Goal: Task Accomplishment & Management: Manage account settings

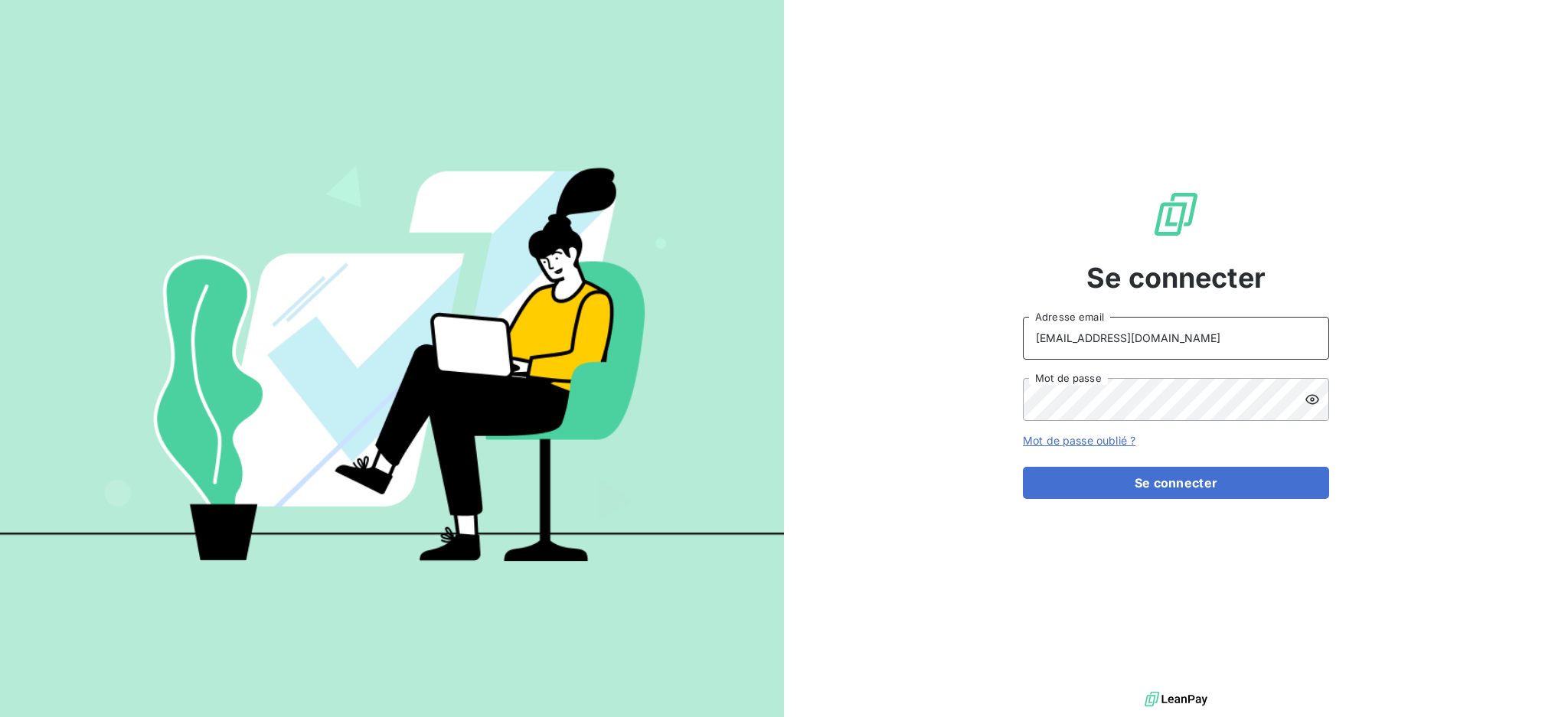
click at [1162, 331] on input "recouvrement@serpe.fr" at bounding box center [1176, 338] width 307 height 43
type input "dubuc@serpe.fr"
click at [1117, 484] on button "Se connecter" at bounding box center [1176, 482] width 307 height 32
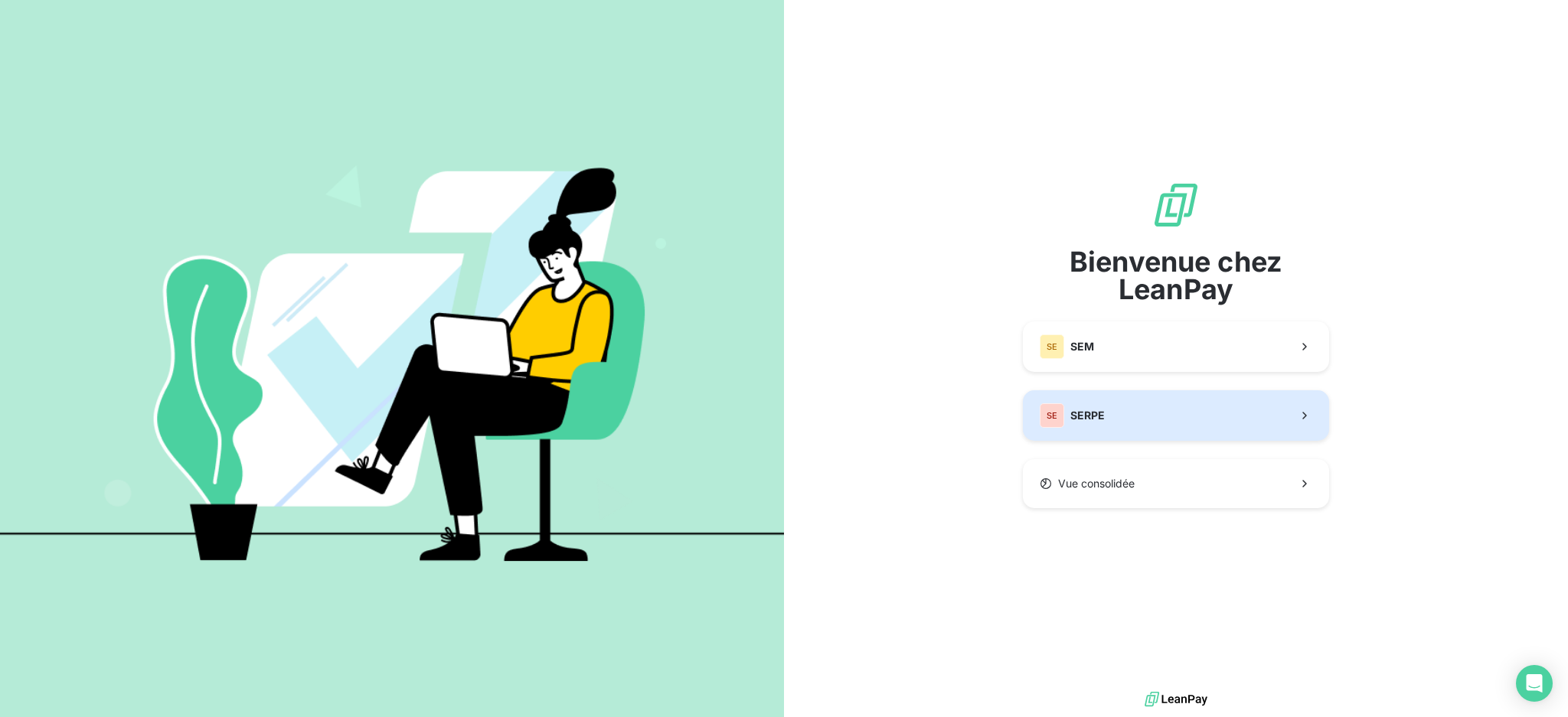
click at [1179, 404] on button "SE SERPE" at bounding box center [1176, 416] width 307 height 51
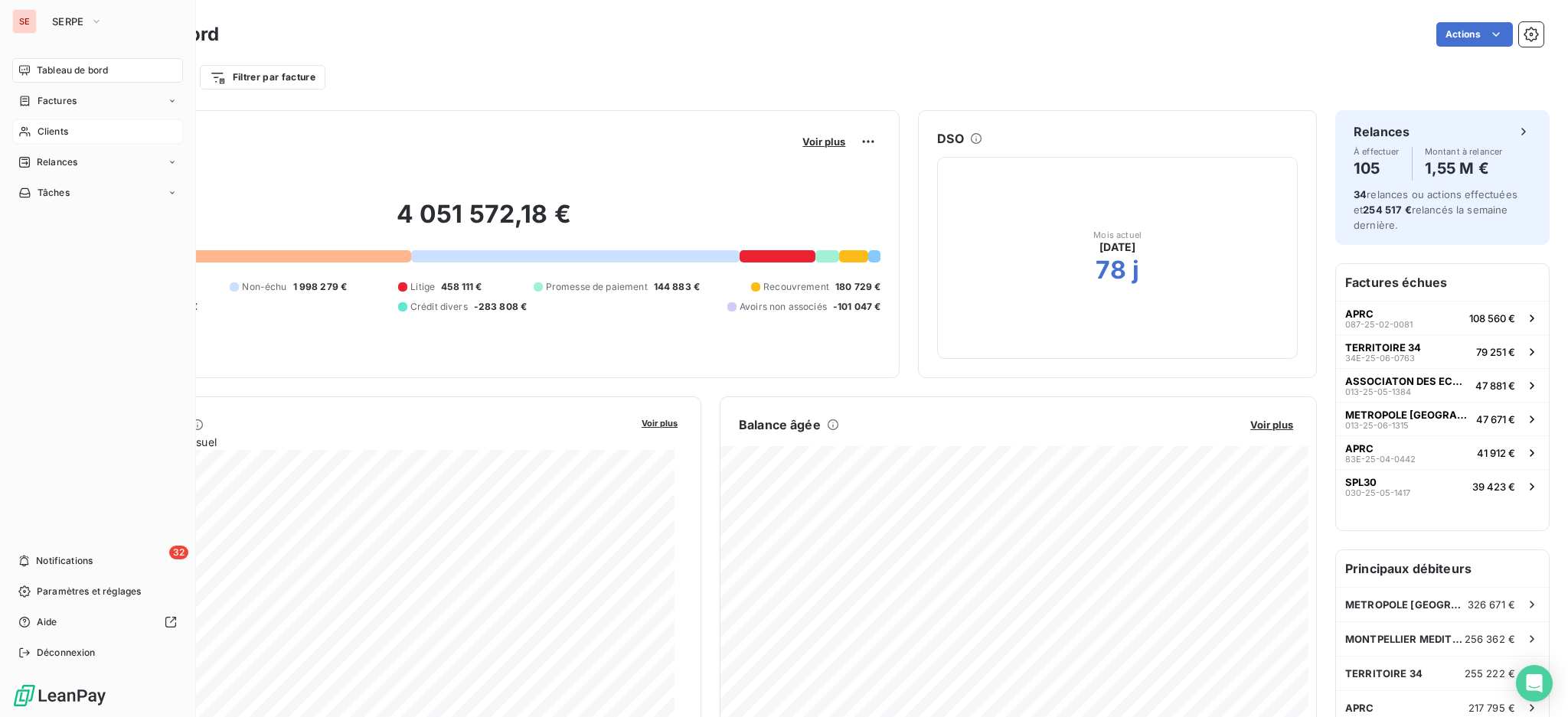
click at [43, 129] on span "Clients" at bounding box center [53, 132] width 31 height 14
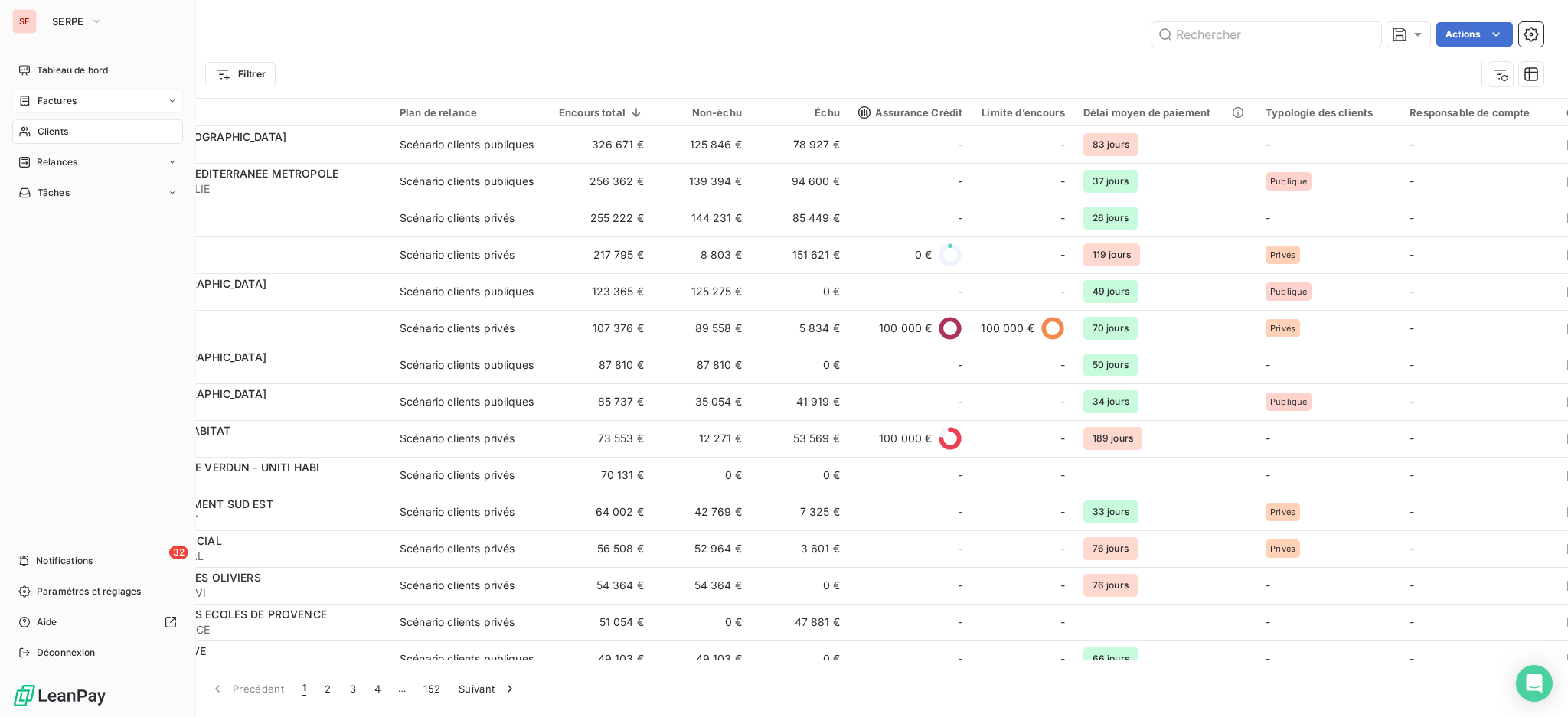
click at [55, 104] on span "Factures" at bounding box center [57, 101] width 39 height 14
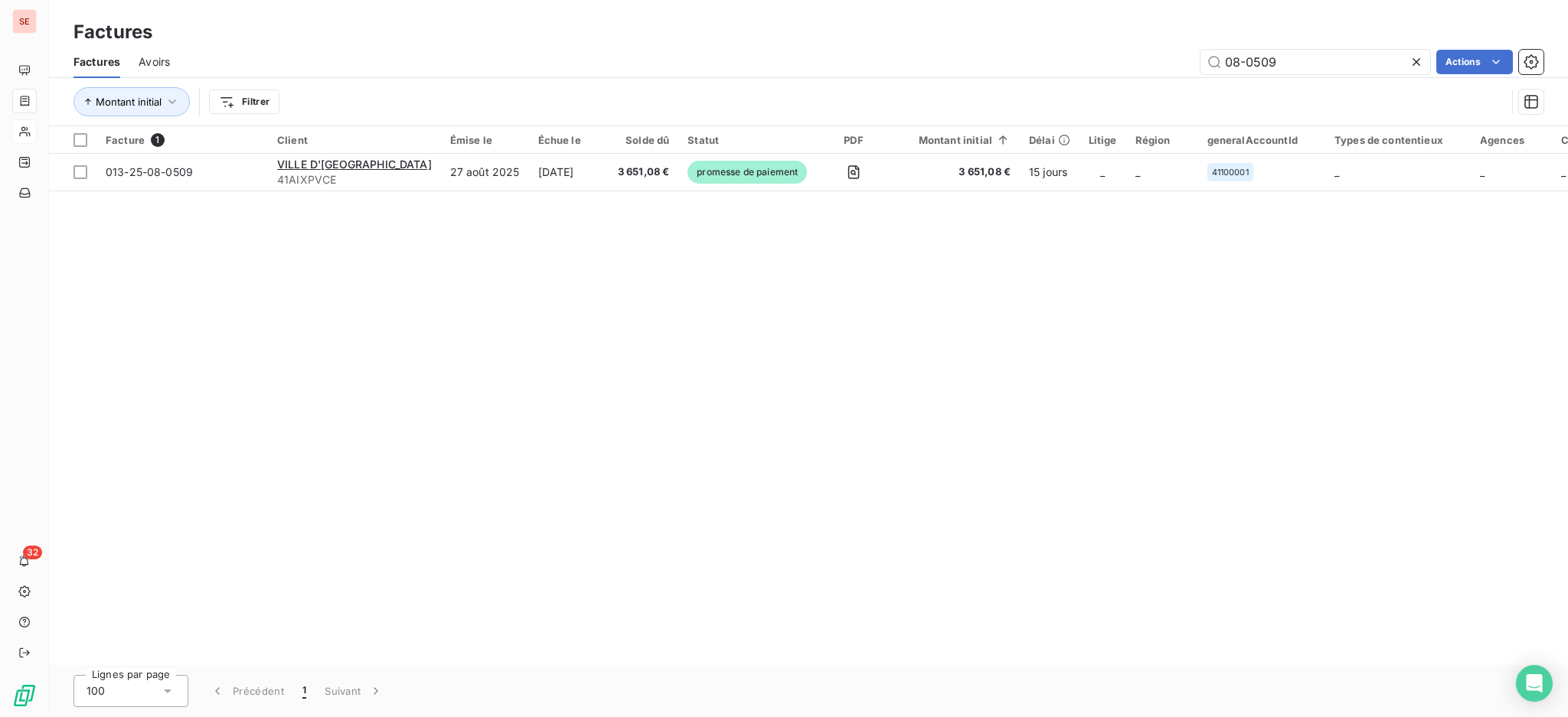
click at [454, 388] on div "Facture 1 Client Émise le Échue le Solde dû Statut PDF Montant initial Délai Li…" at bounding box center [809, 396] width 1519 height 539
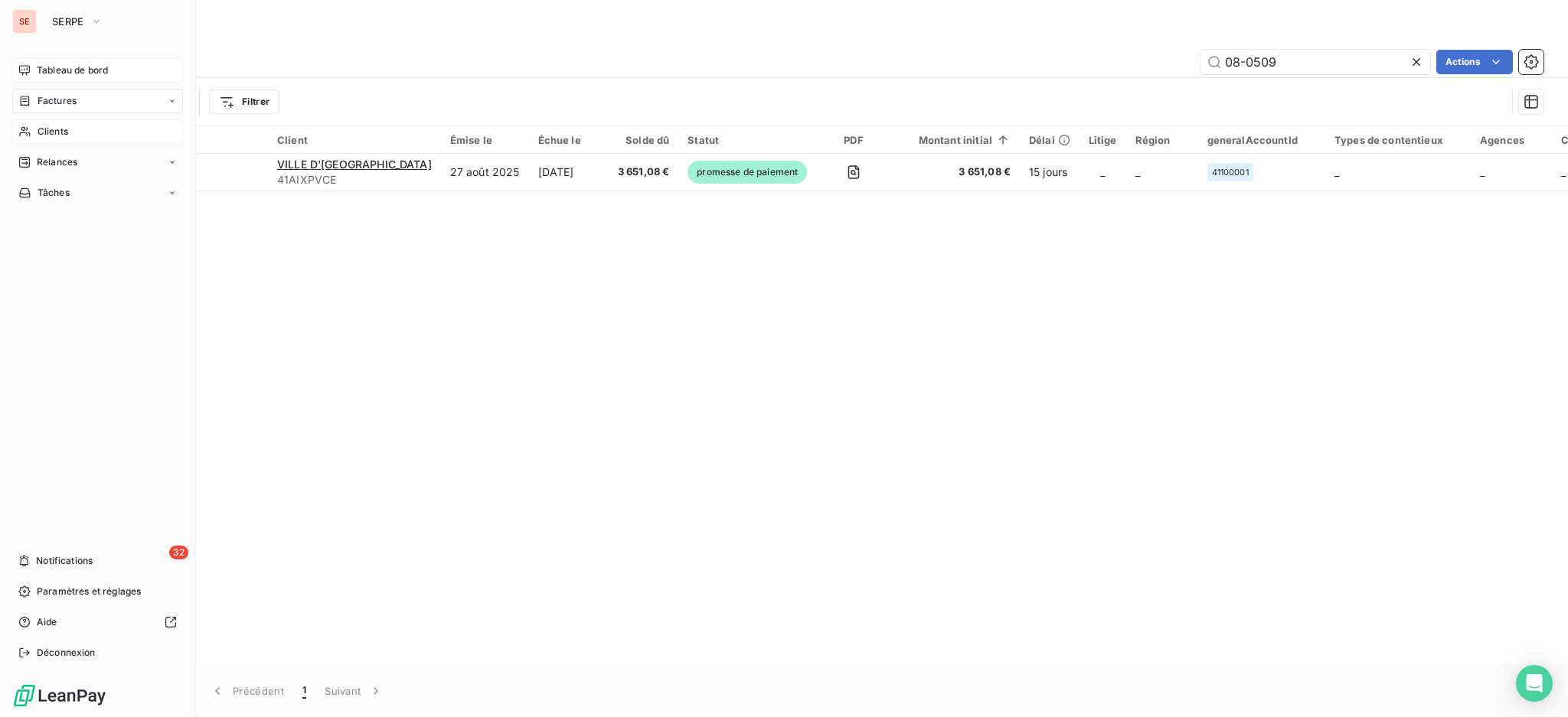
click at [71, 71] on span "Tableau de bord" at bounding box center [72, 71] width 71 height 14
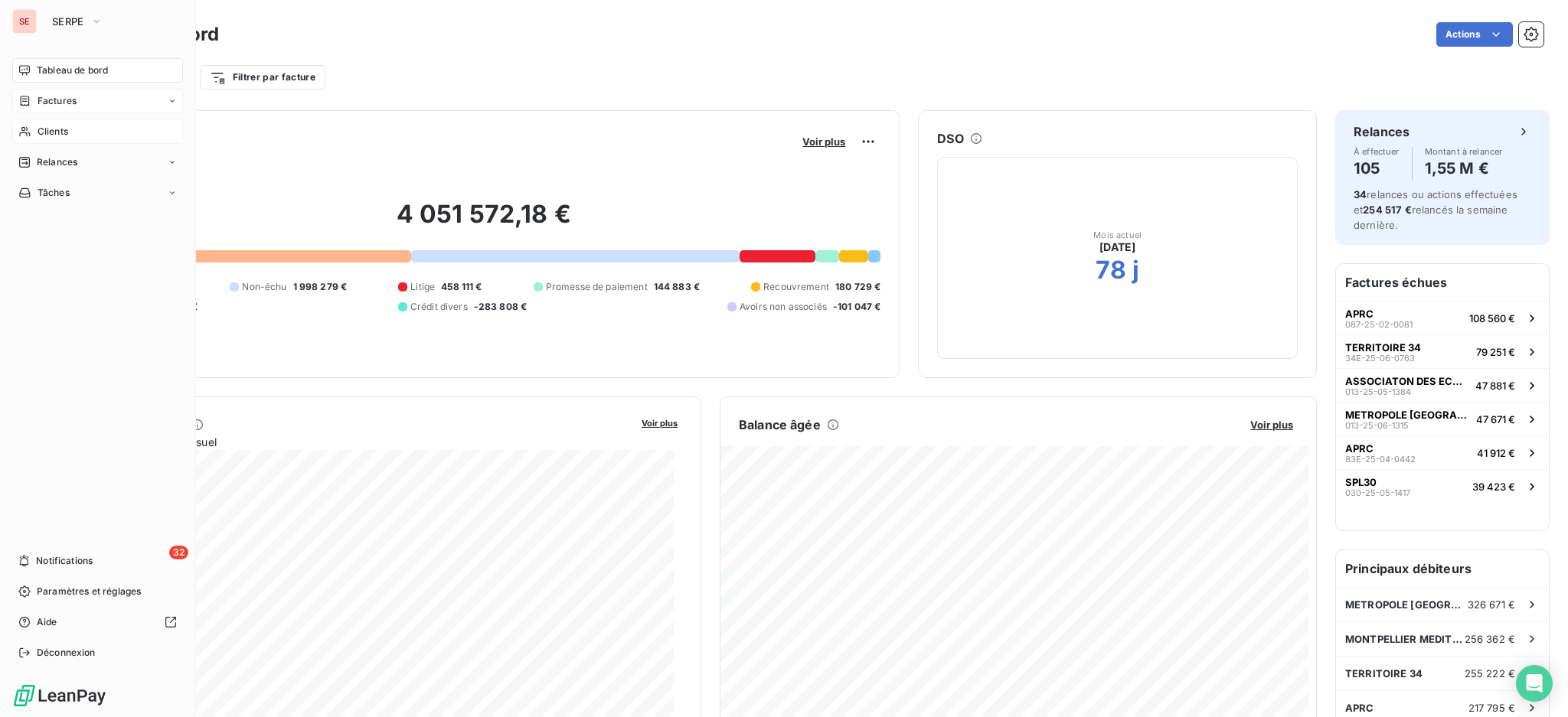
click at [77, 133] on div "Clients" at bounding box center [97, 132] width 170 height 24
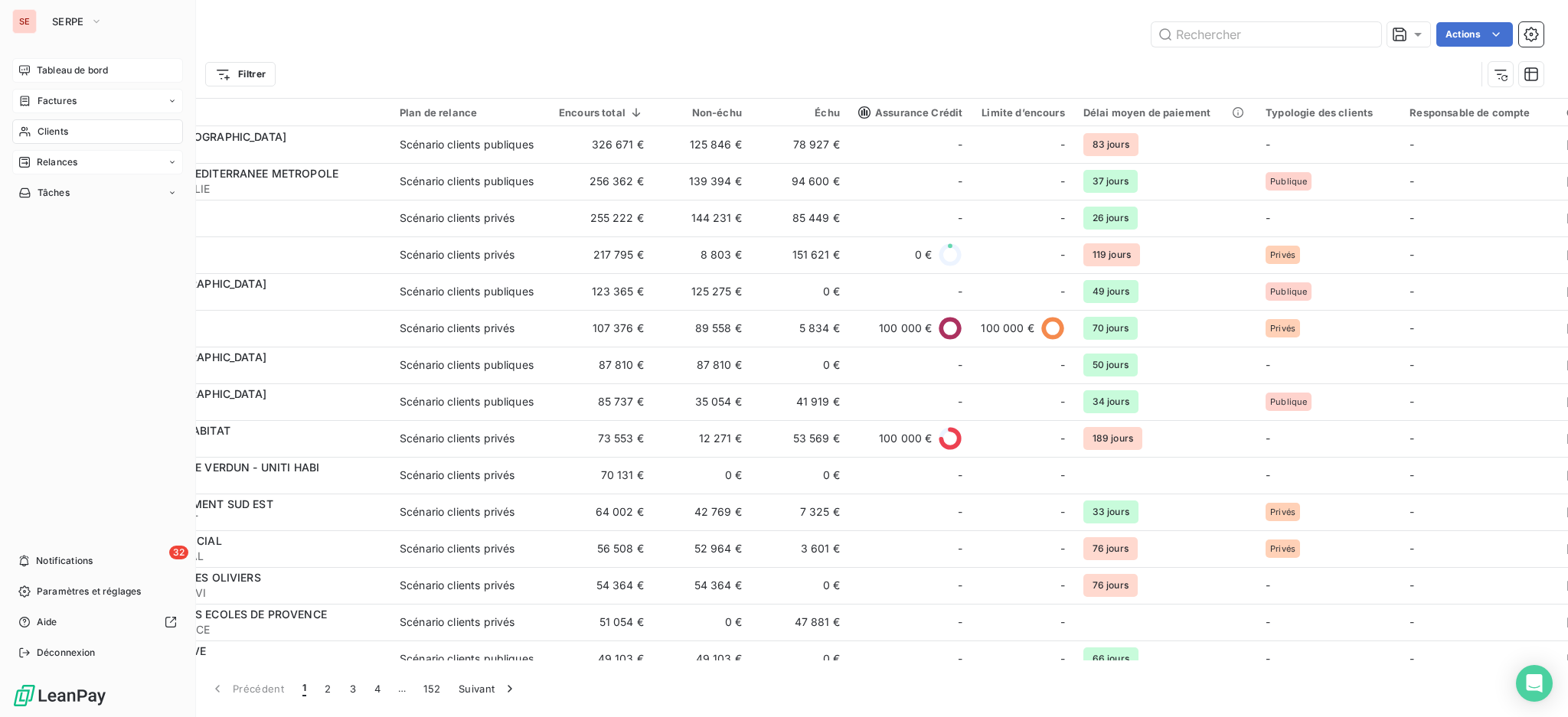
click at [61, 160] on span "Relances" at bounding box center [57, 163] width 40 height 14
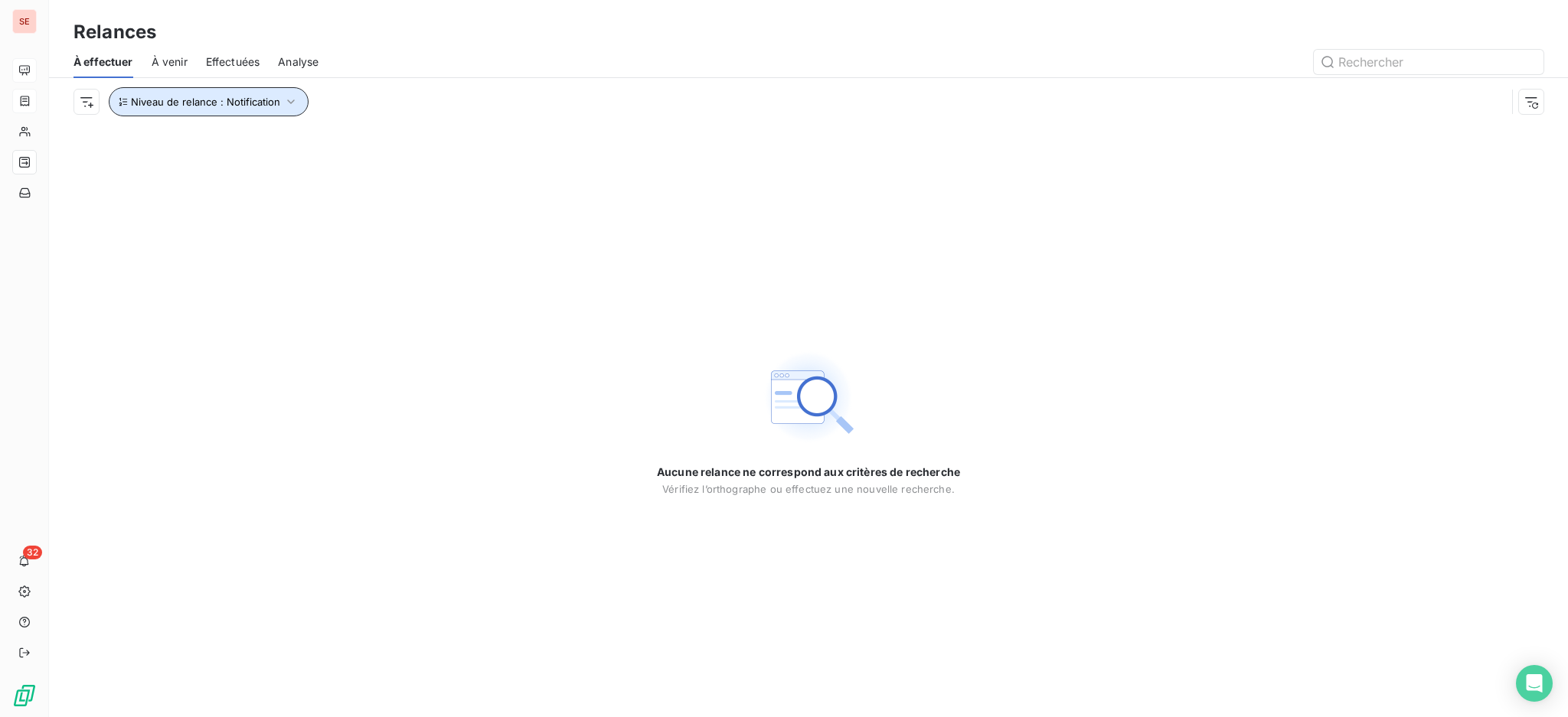
click at [174, 103] on span "Niveau de relance : Notification" at bounding box center [205, 102] width 149 height 12
click at [522, 145] on icon at bounding box center [517, 143] width 15 height 15
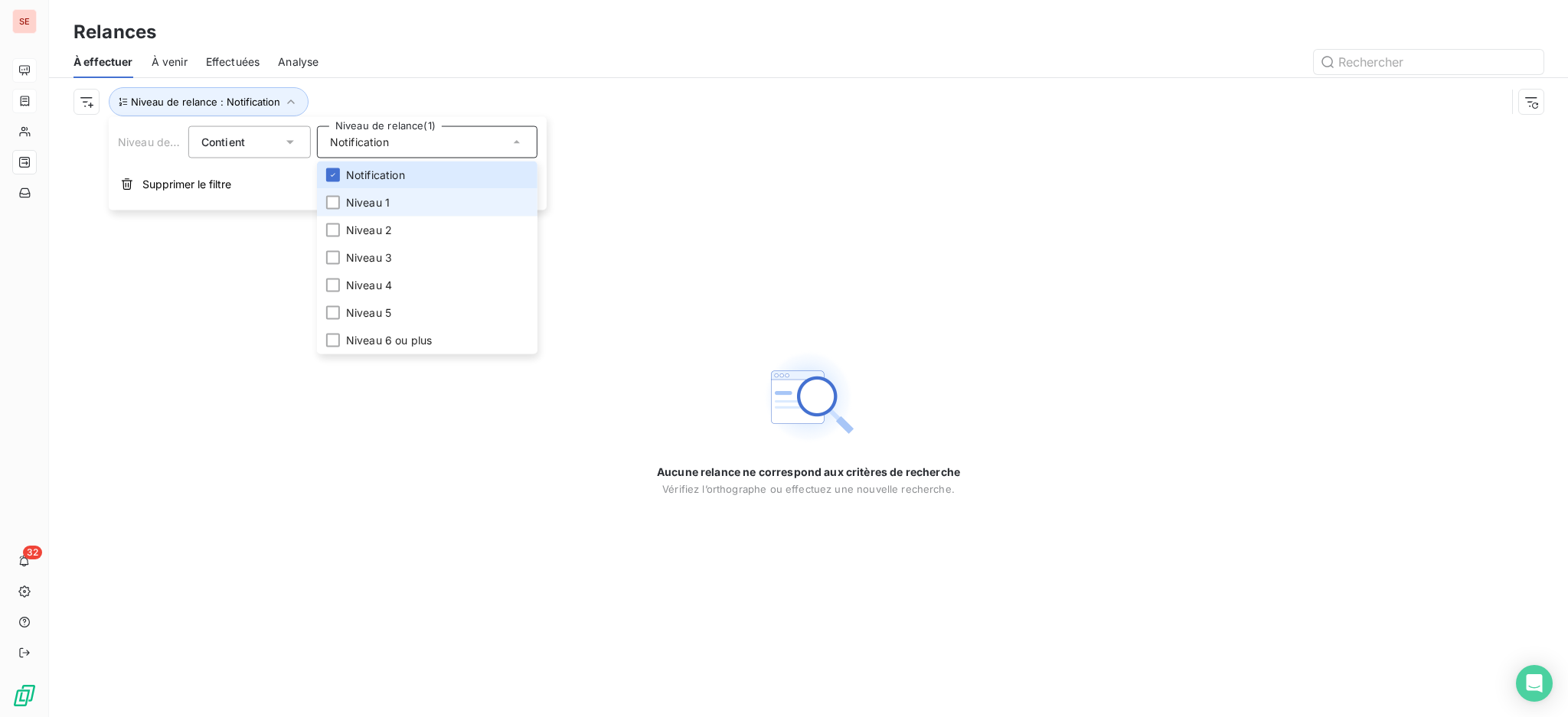
click at [413, 202] on li "Niveau 1" at bounding box center [427, 203] width 220 height 28
click at [400, 180] on span "Notification" at bounding box center [375, 176] width 59 height 15
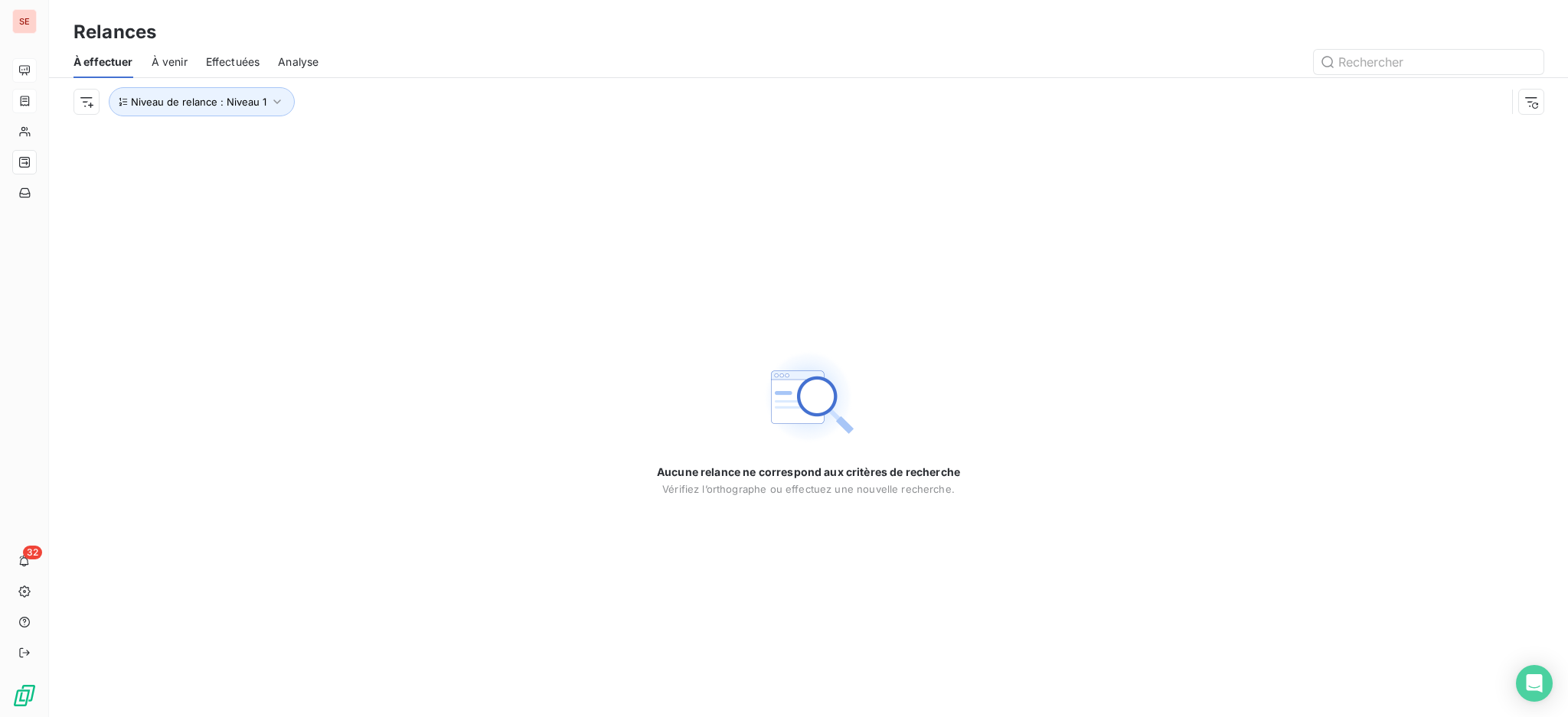
click at [384, 24] on div "Relances" at bounding box center [809, 32] width 1519 height 28
click at [273, 100] on icon "button" at bounding box center [277, 102] width 15 height 15
click at [518, 144] on icon at bounding box center [517, 143] width 15 height 15
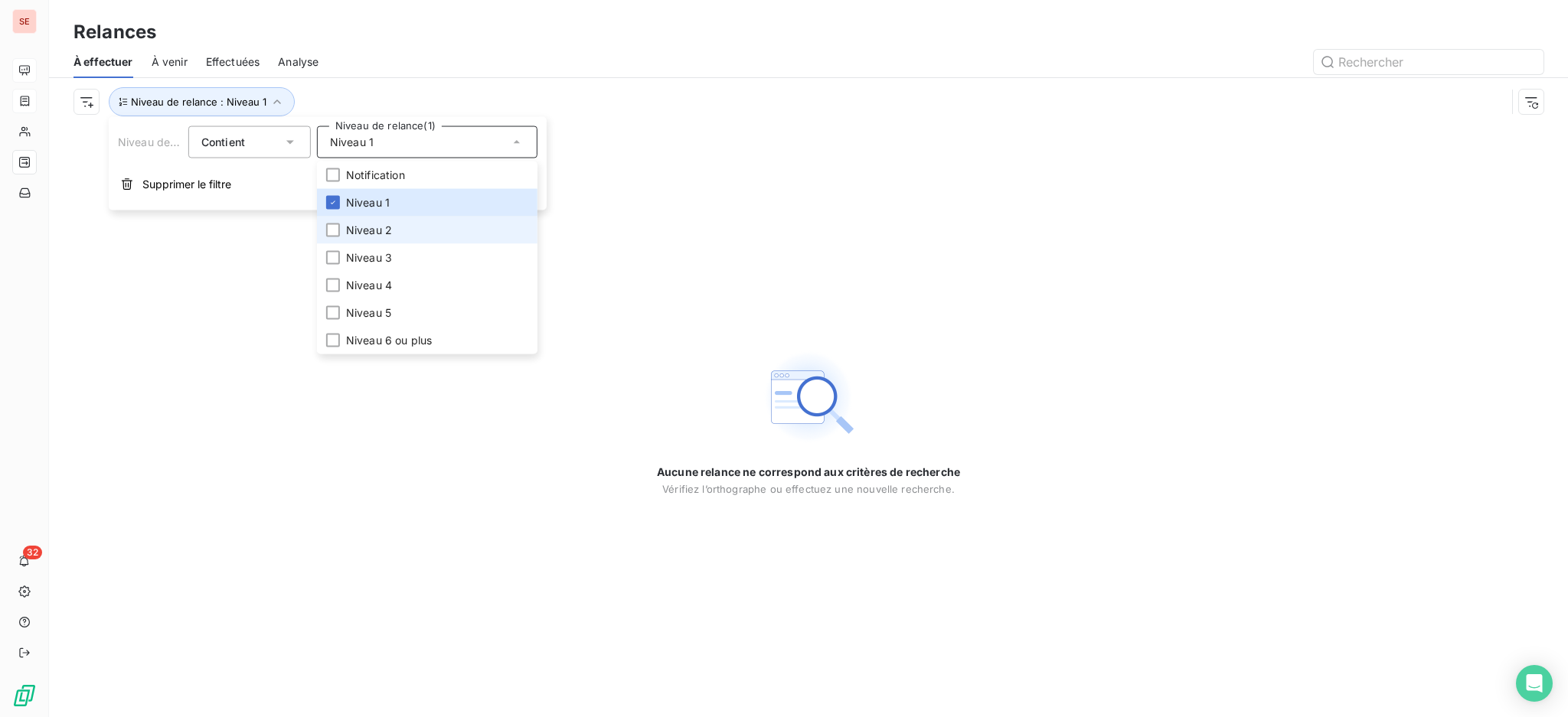
click at [406, 222] on li "Niveau 2" at bounding box center [427, 231] width 220 height 28
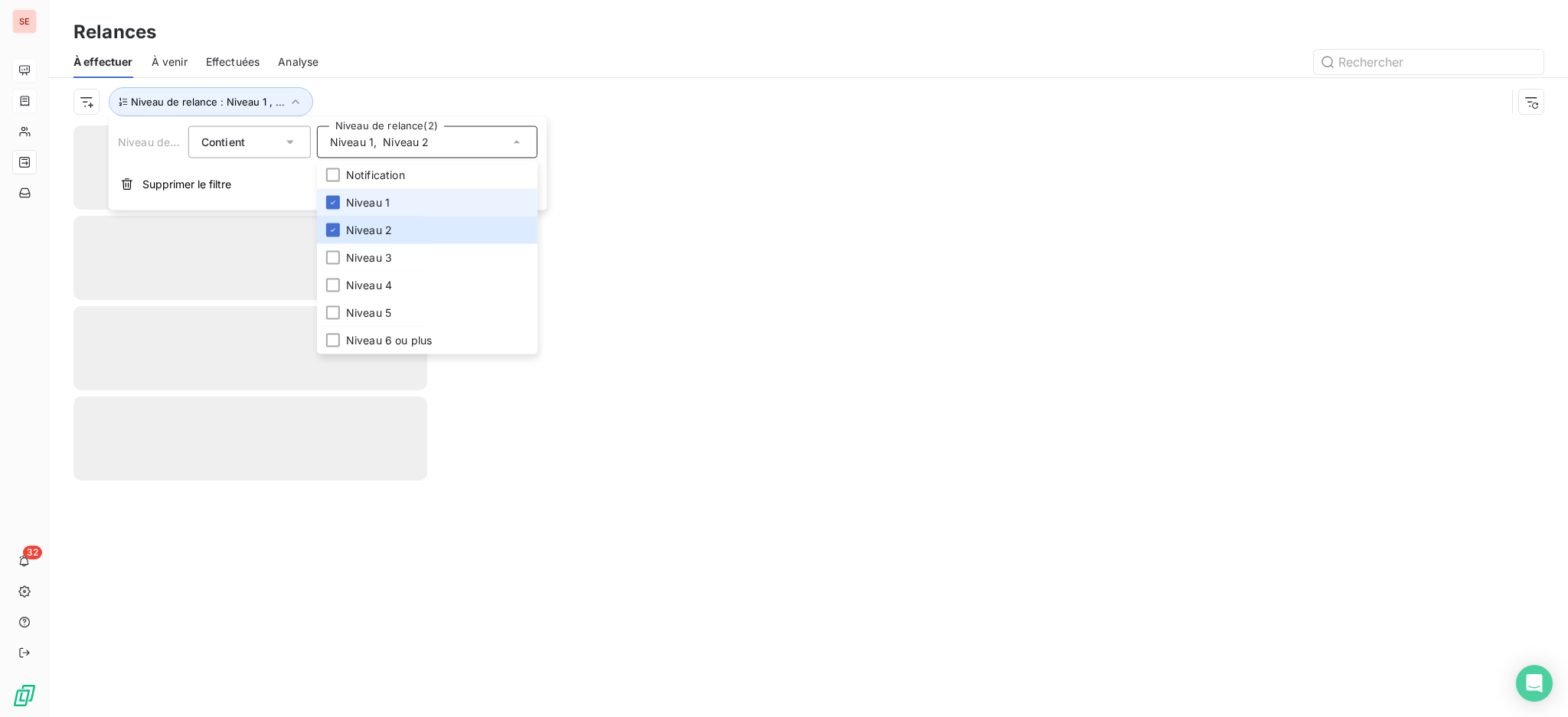
click at [384, 200] on span "Niveau 1" at bounding box center [368, 203] width 44 height 15
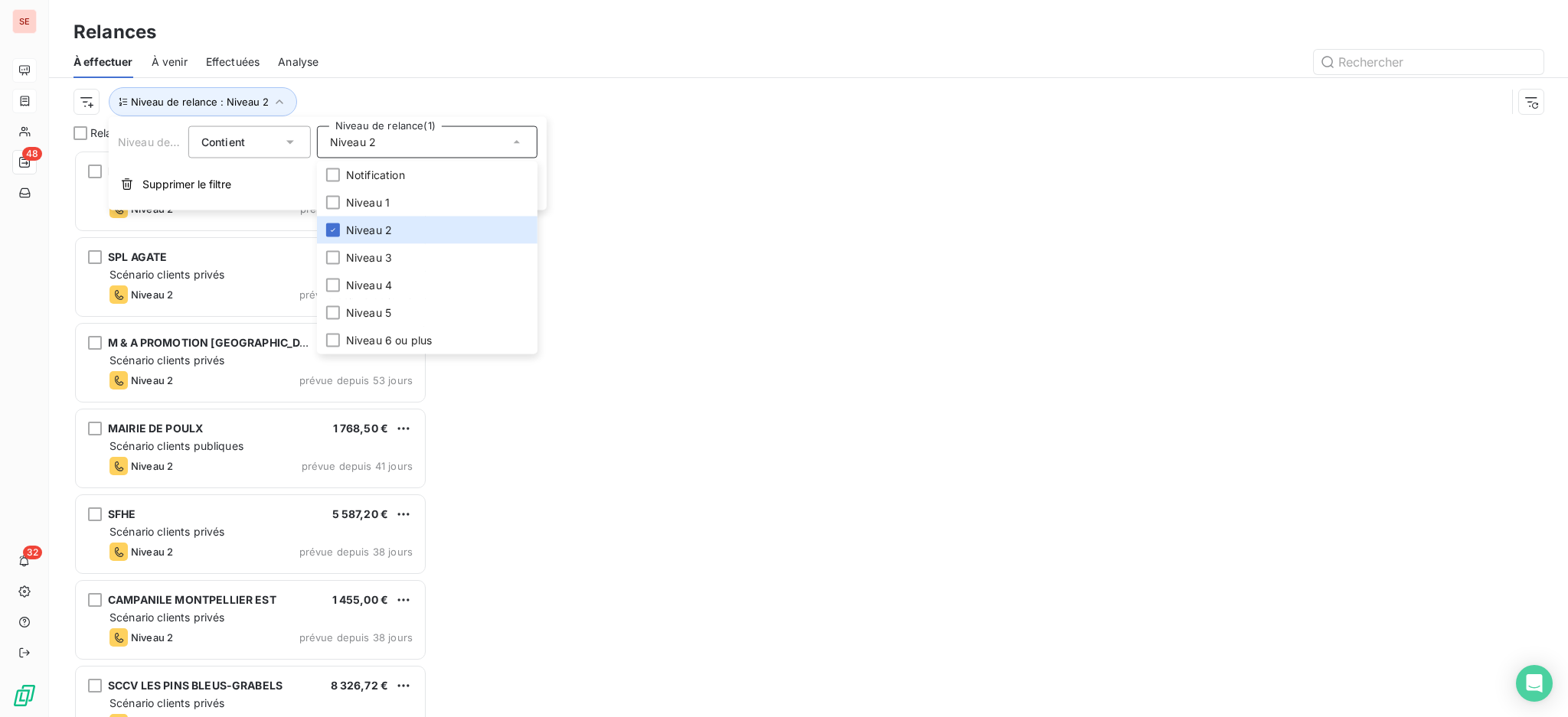
scroll to position [552, 338]
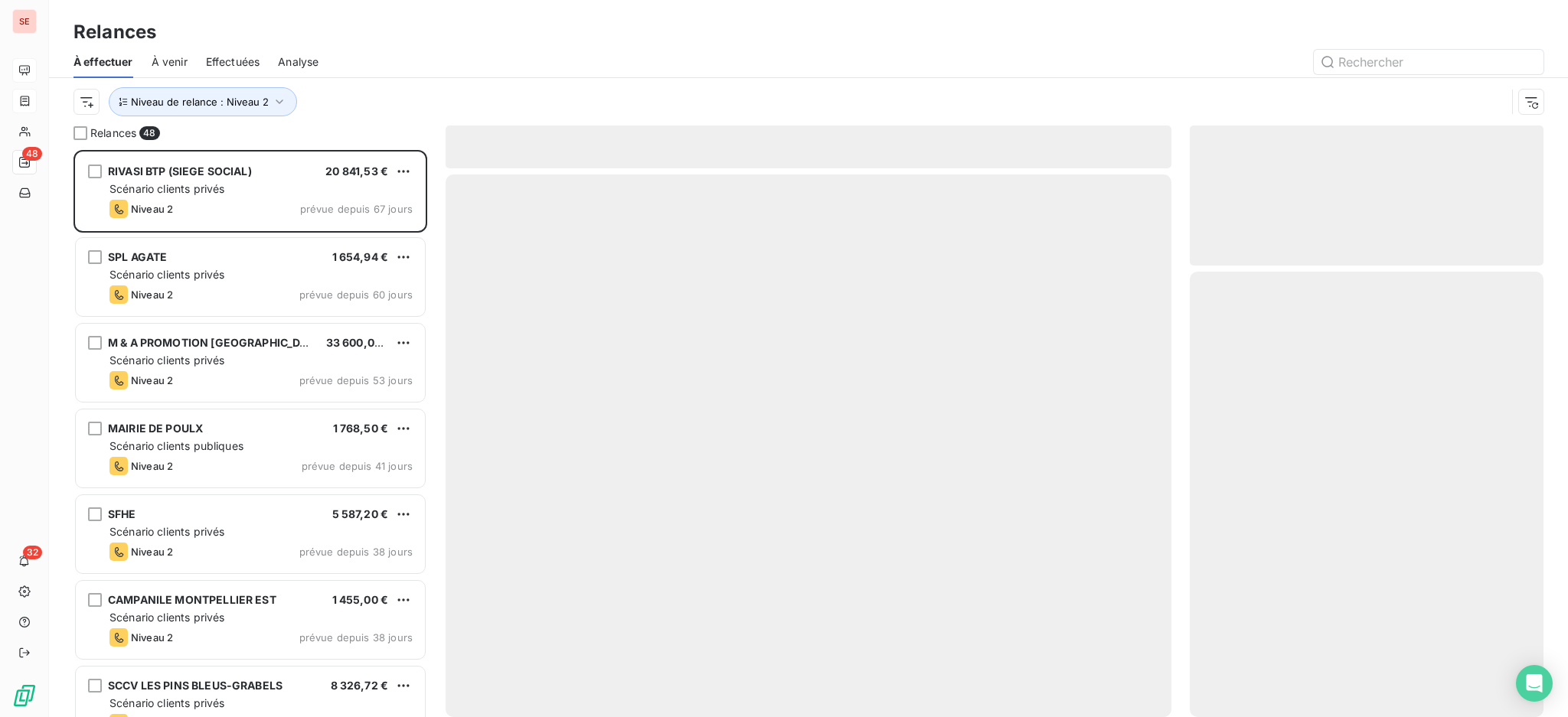
click at [339, 29] on div "Relances" at bounding box center [809, 32] width 1519 height 28
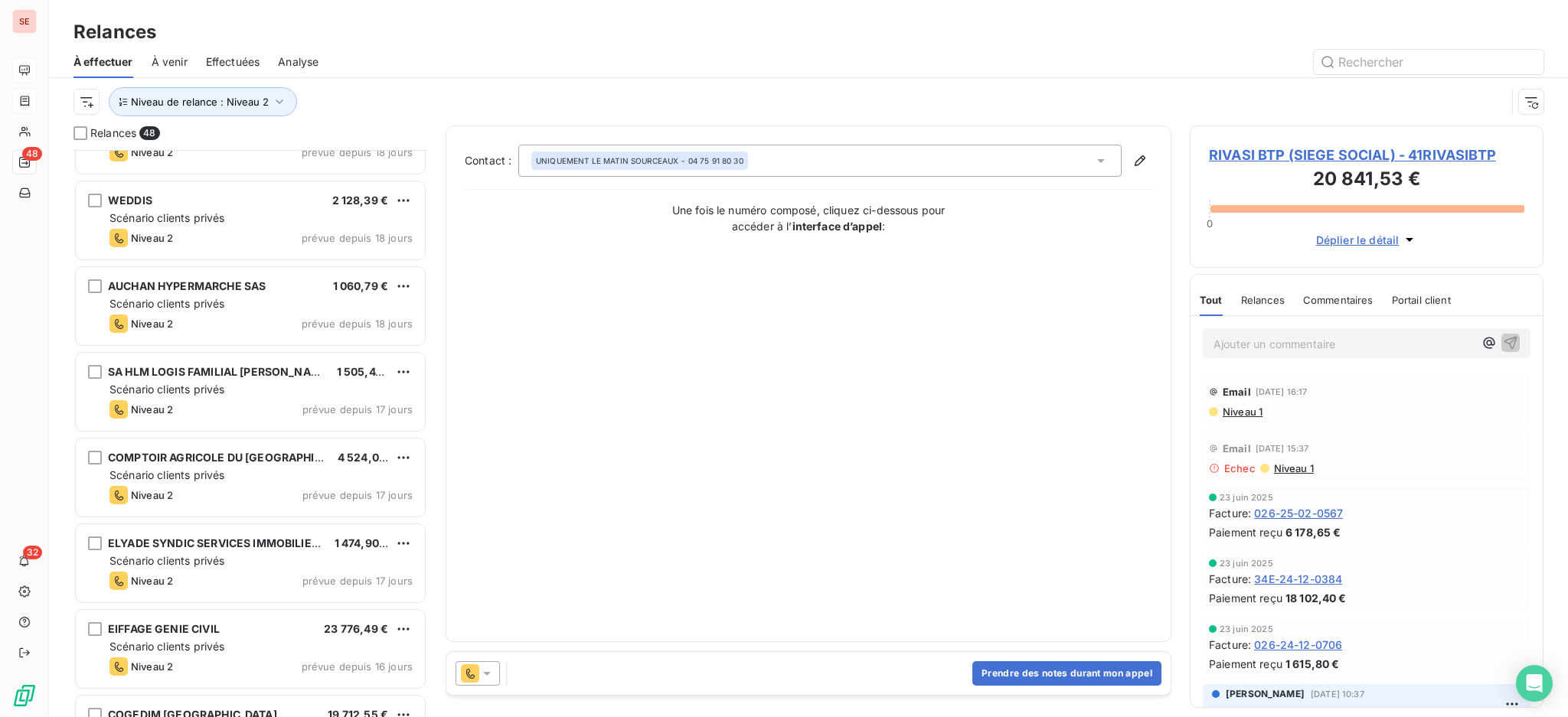
scroll to position [1838, 0]
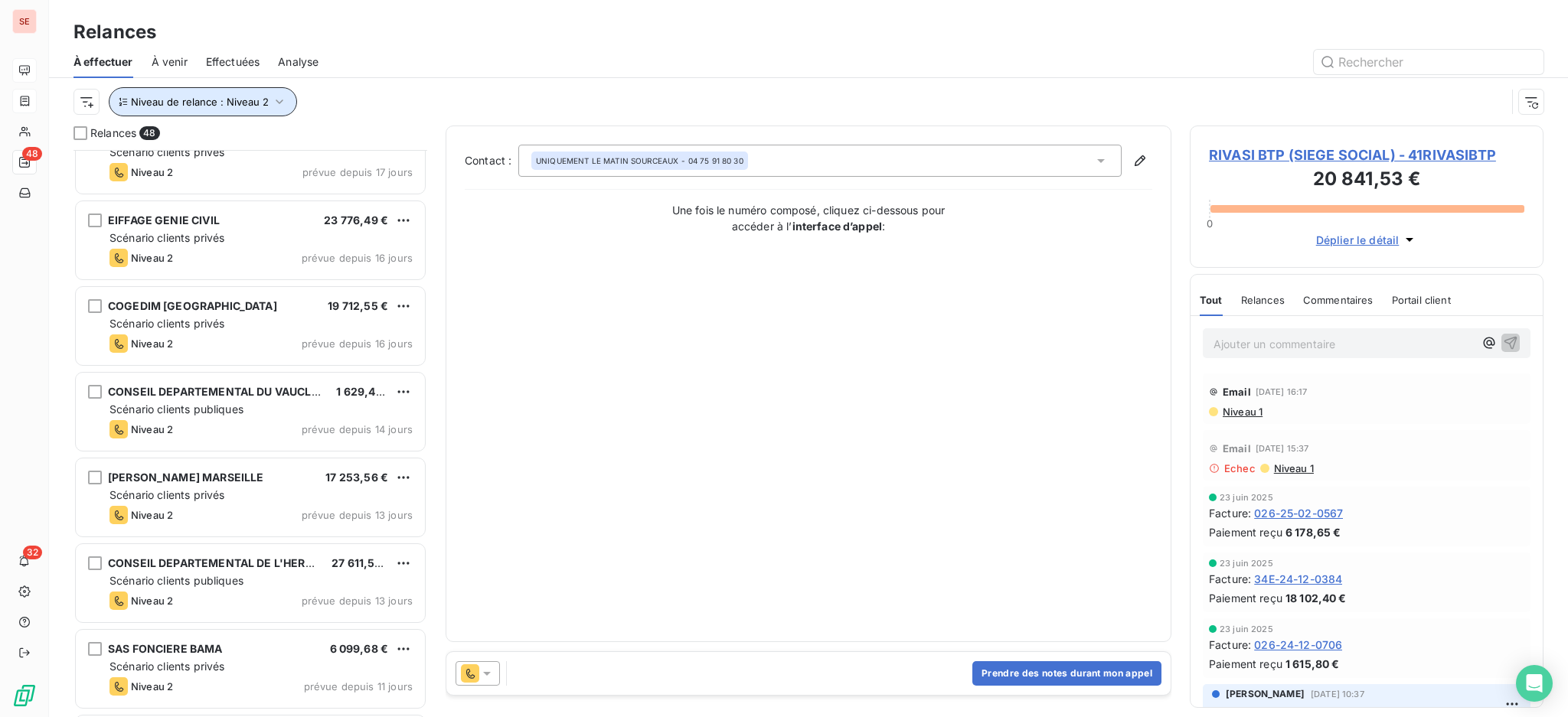
click at [277, 100] on icon "button" at bounding box center [280, 102] width 15 height 15
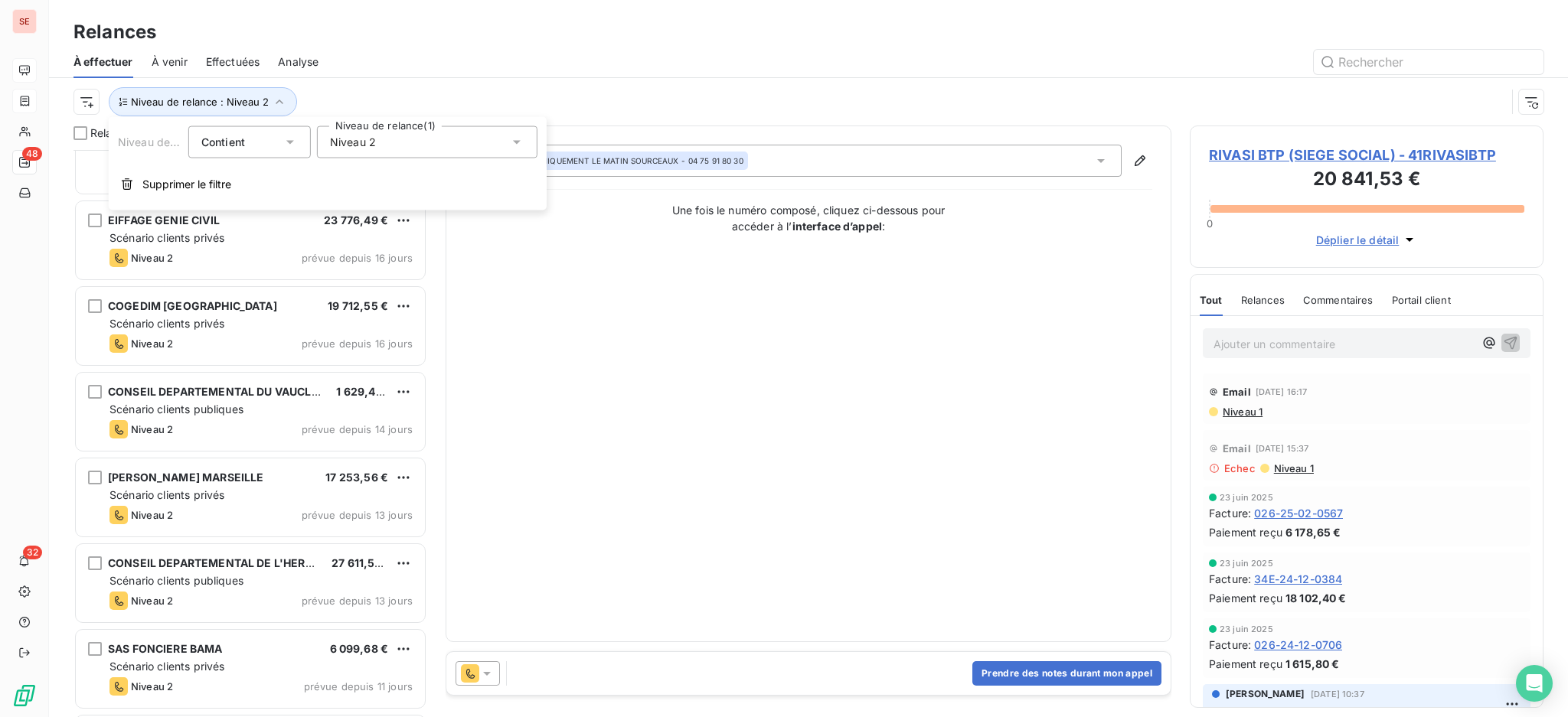
click at [518, 136] on icon at bounding box center [517, 143] width 15 height 15
click at [378, 225] on span "Niveau 2" at bounding box center [369, 231] width 46 height 15
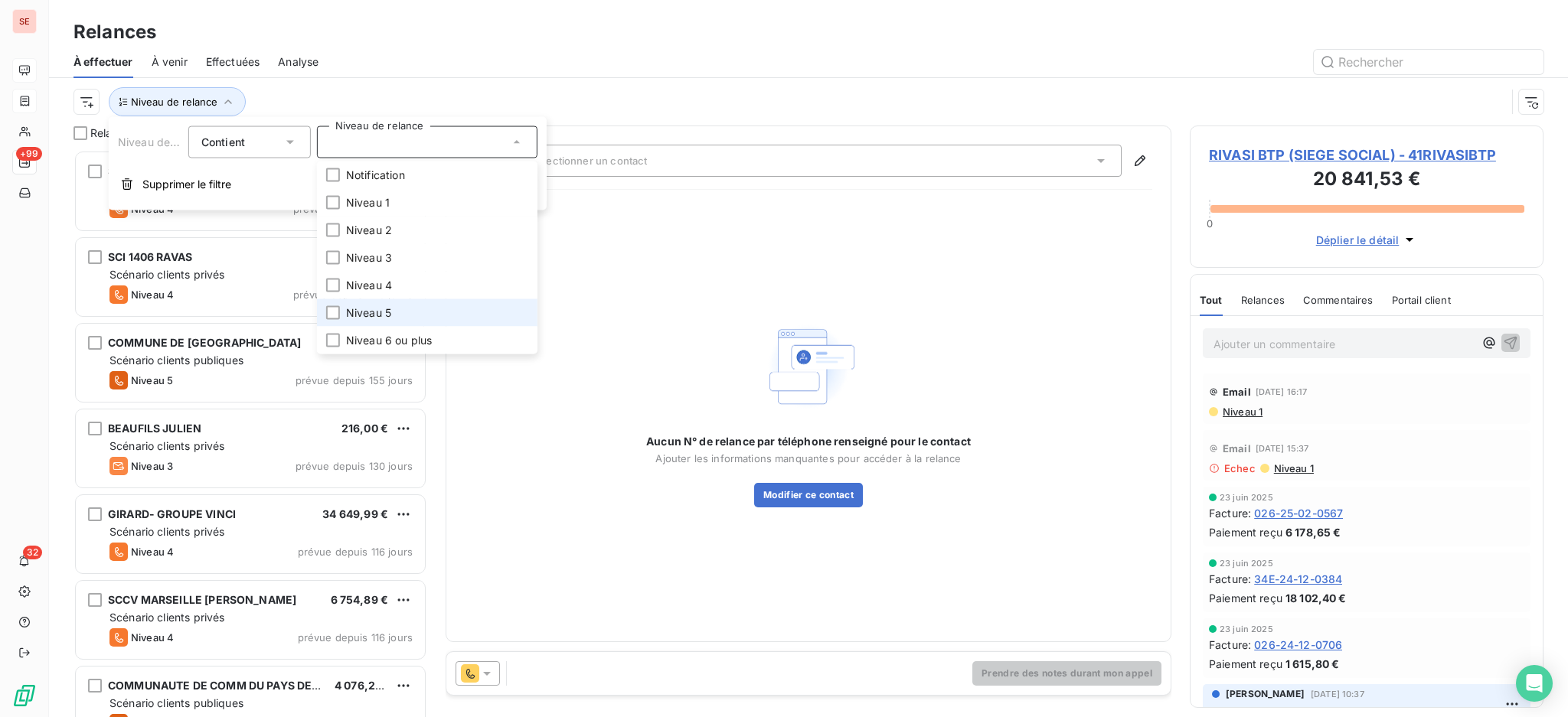
click at [359, 307] on span "Niveau 5" at bounding box center [369, 313] width 45 height 15
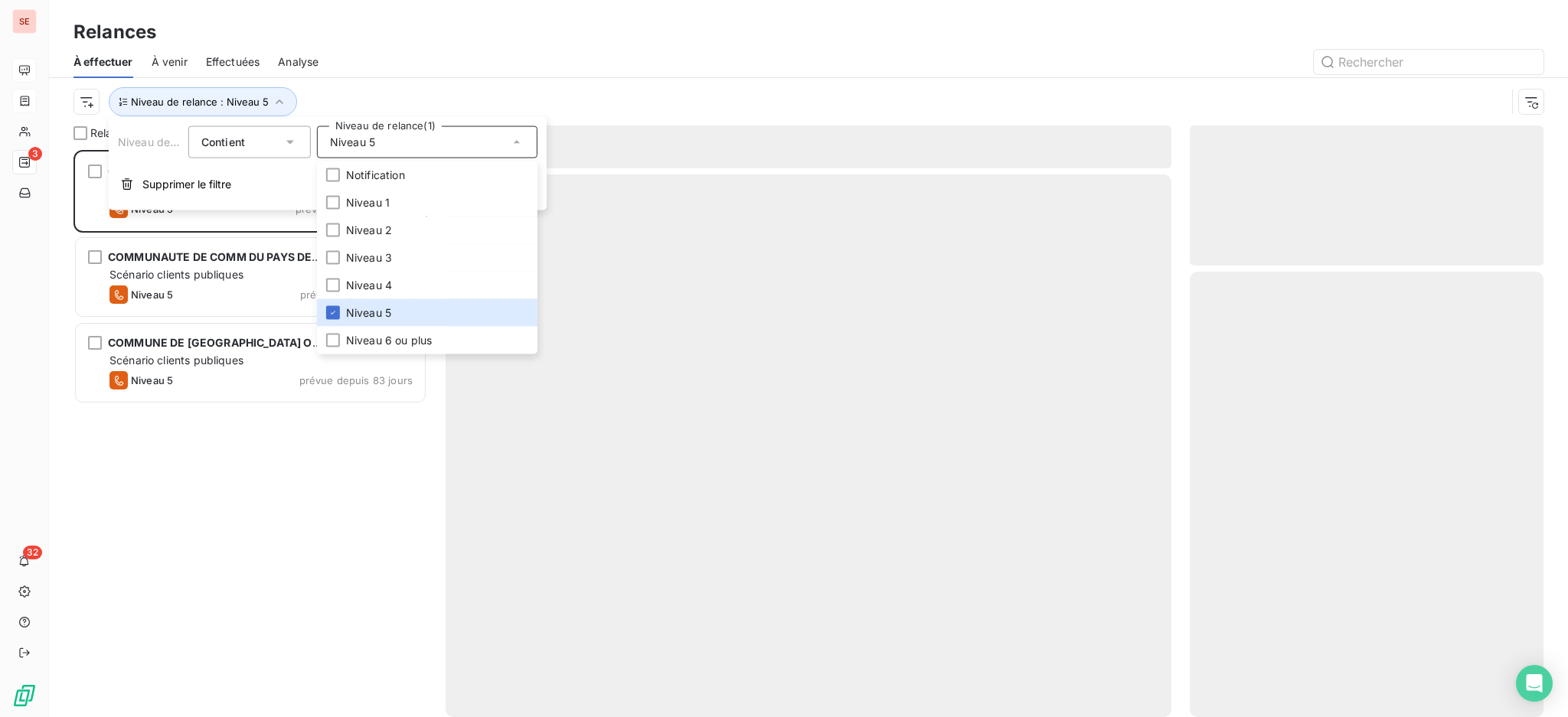
scroll to position [552, 338]
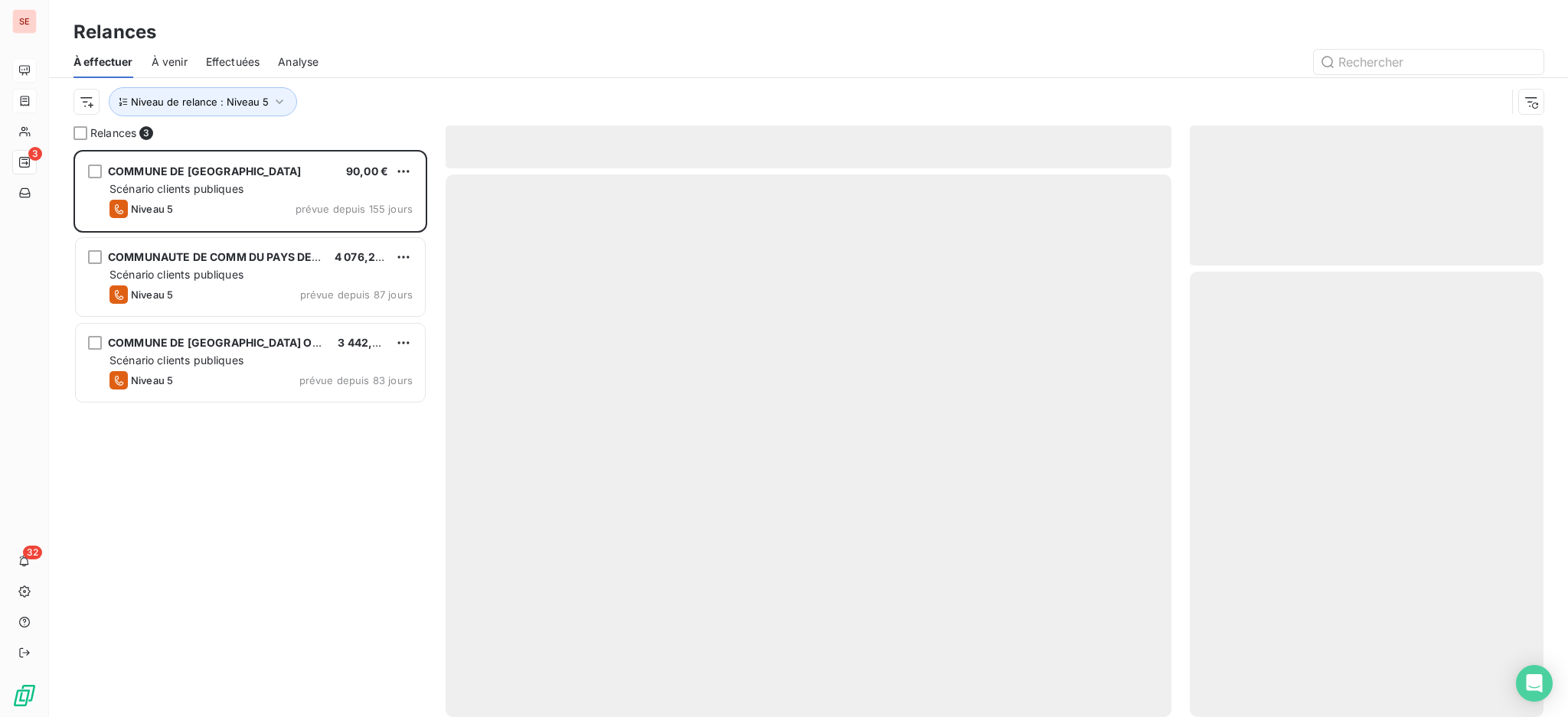
click at [345, 38] on div "Relances" at bounding box center [809, 32] width 1519 height 28
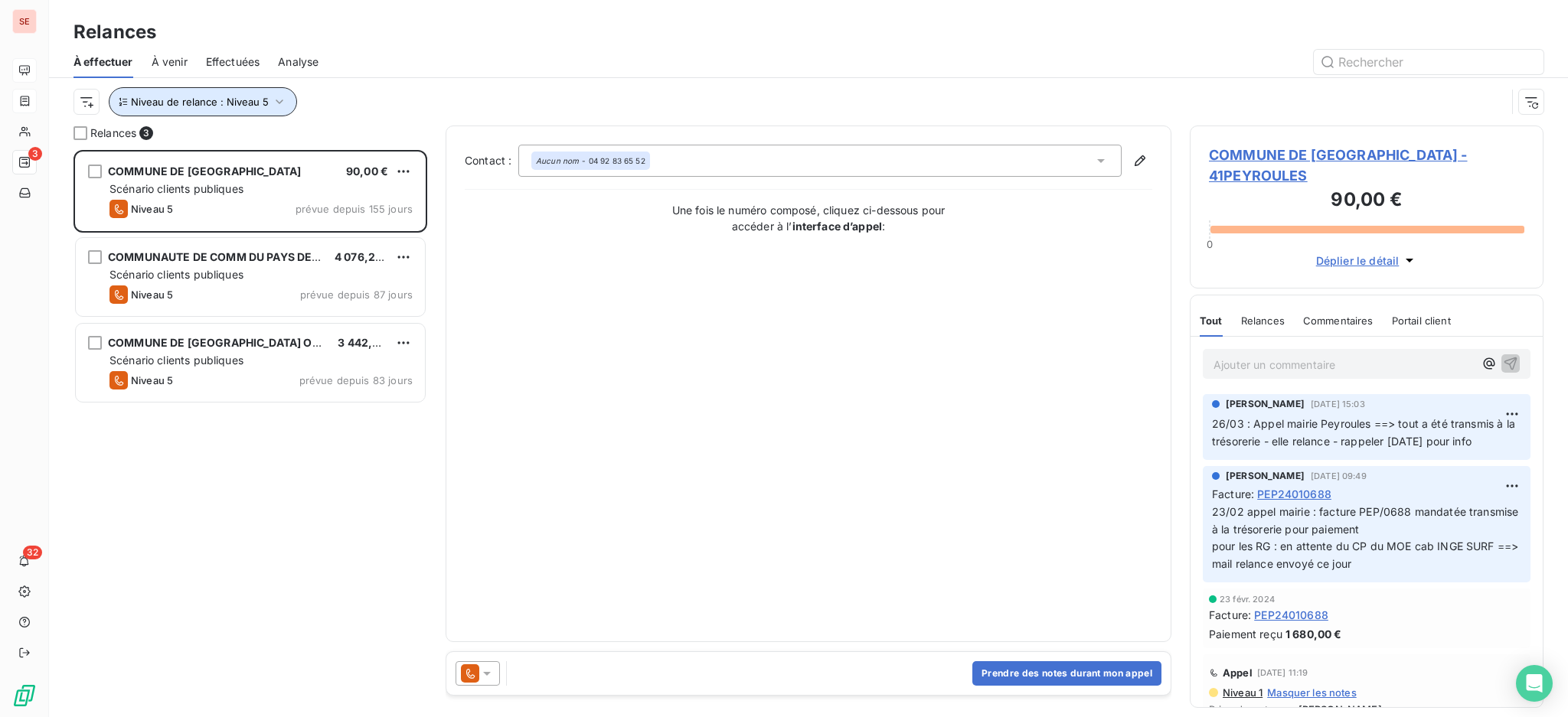
click at [277, 102] on icon "button" at bounding box center [279, 102] width 8 height 4
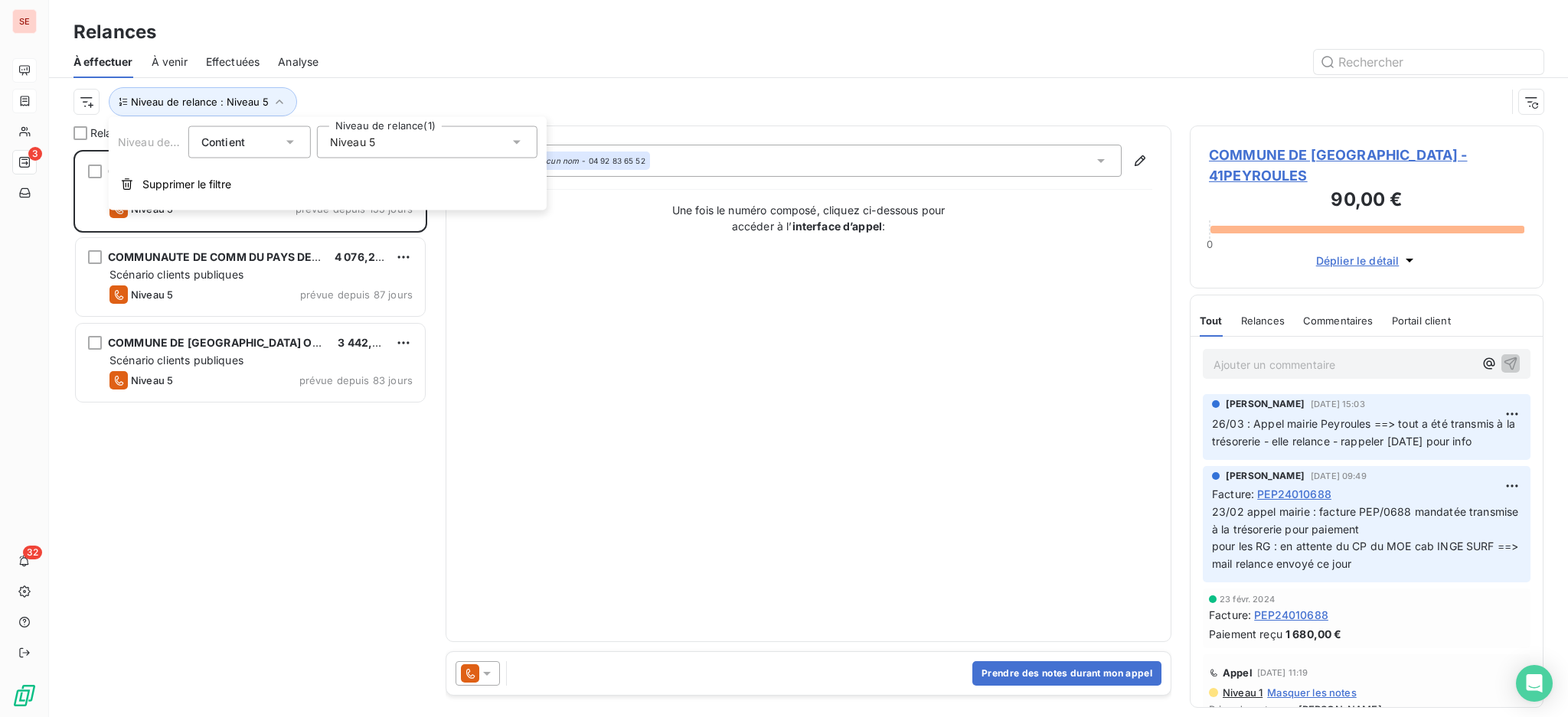
click at [515, 139] on icon at bounding box center [517, 143] width 15 height 15
click at [344, 314] on li "Niveau 5" at bounding box center [427, 313] width 220 height 28
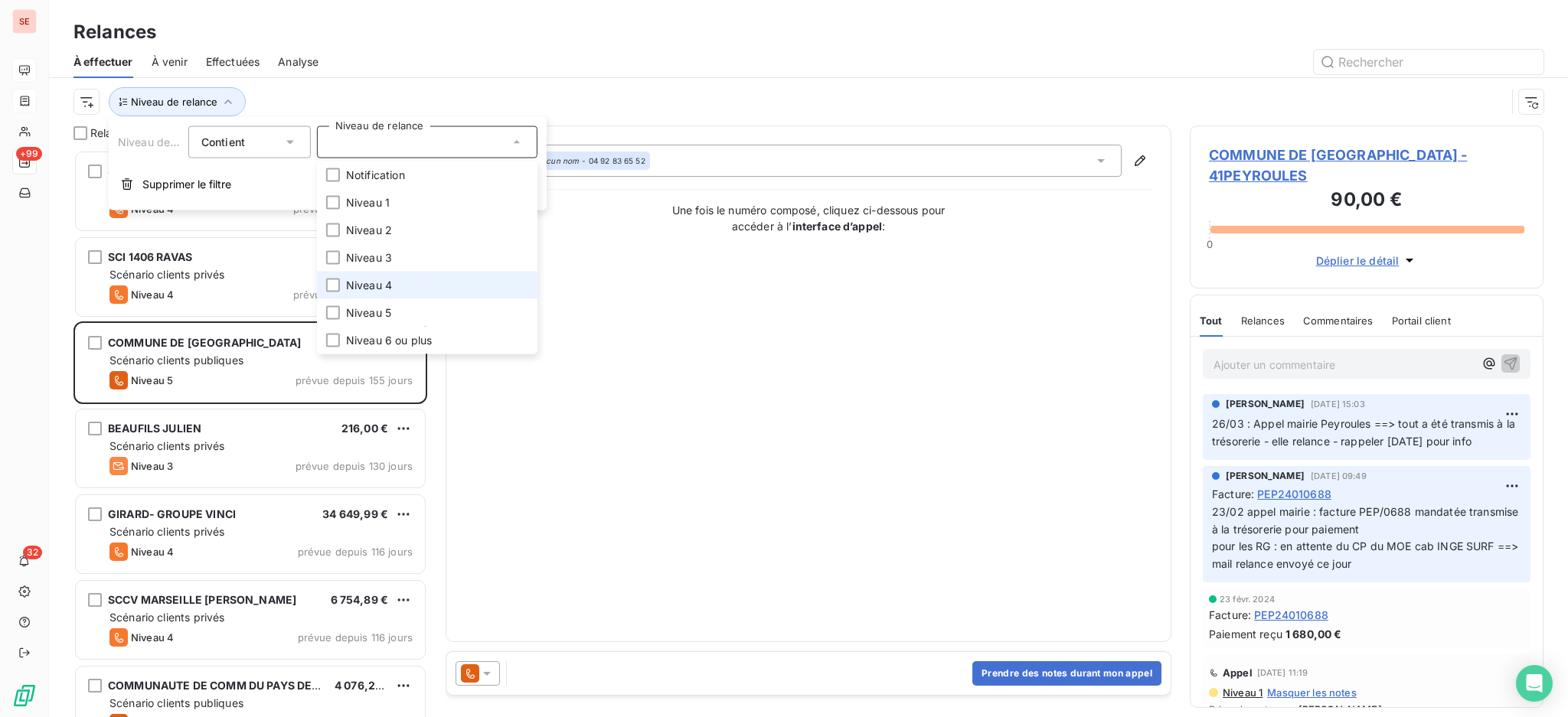
click at [349, 291] on span "Niveau 4" at bounding box center [369, 286] width 46 height 15
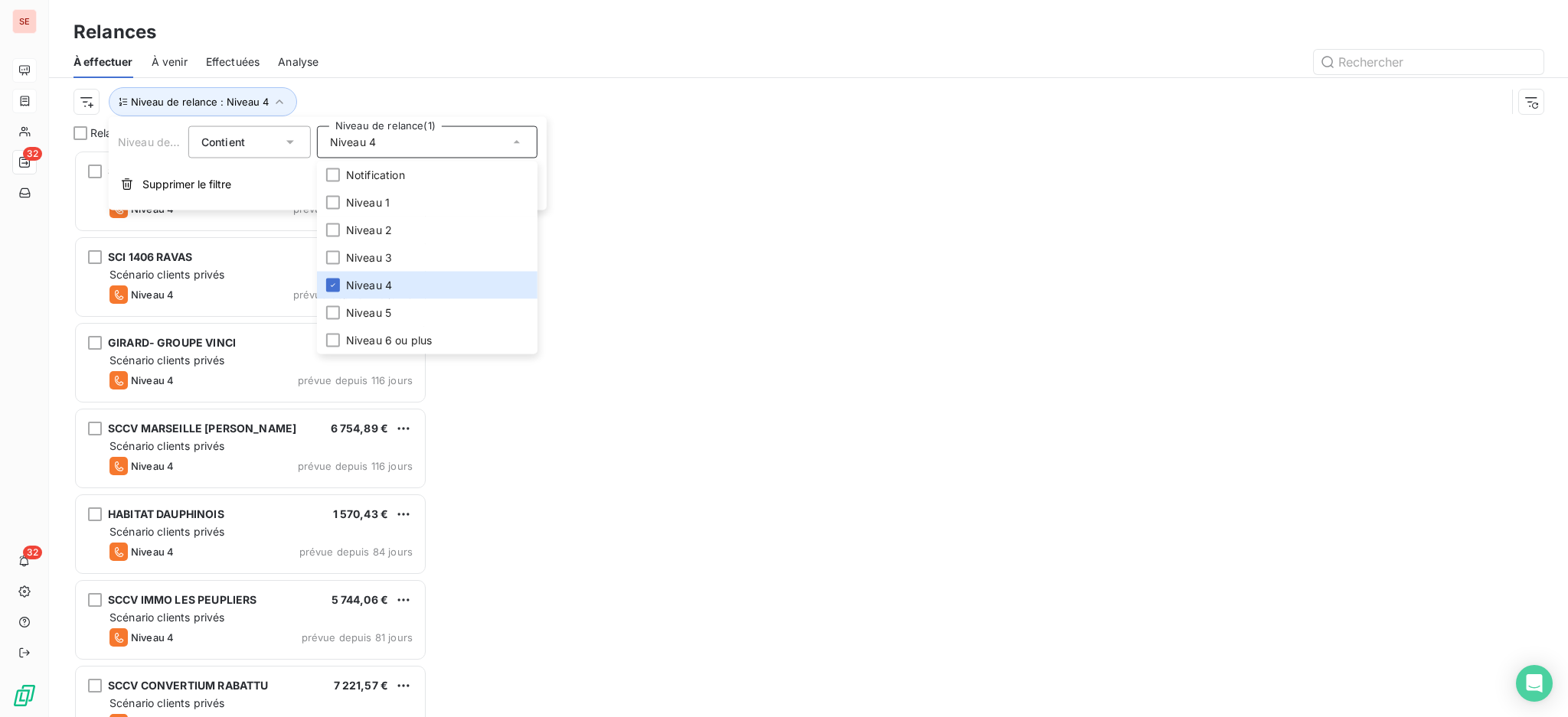
scroll to position [552, 338]
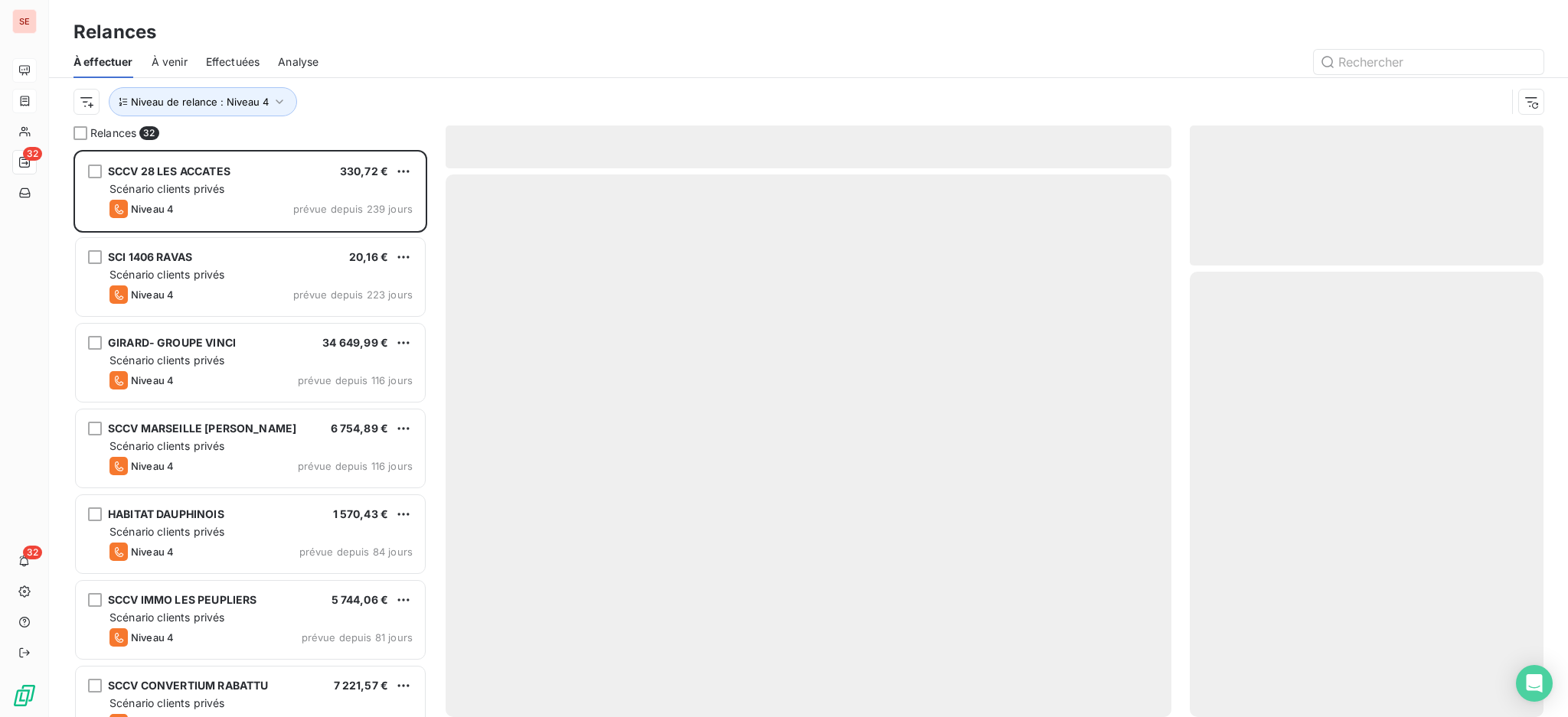
click at [395, 21] on div "Relances" at bounding box center [809, 32] width 1519 height 28
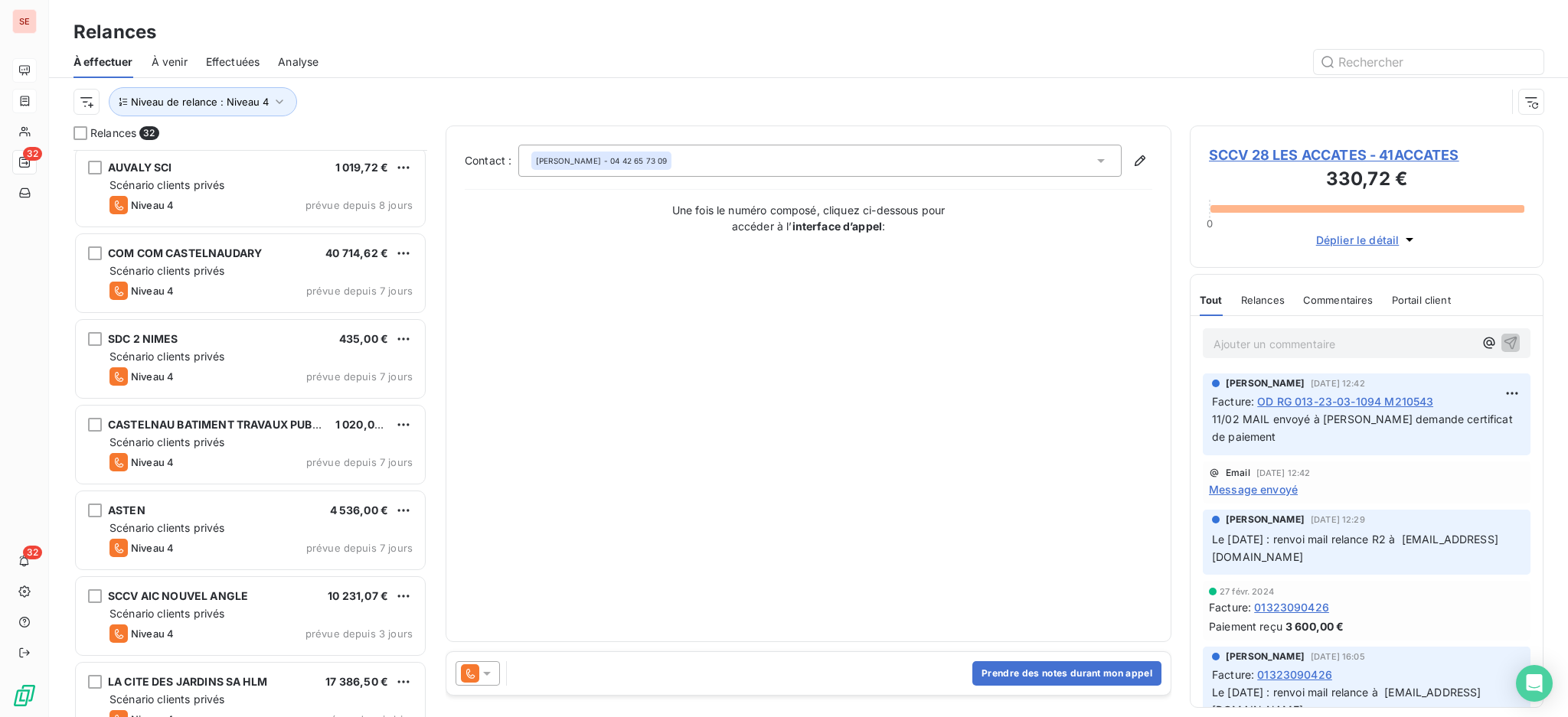
scroll to position [2176, 0]
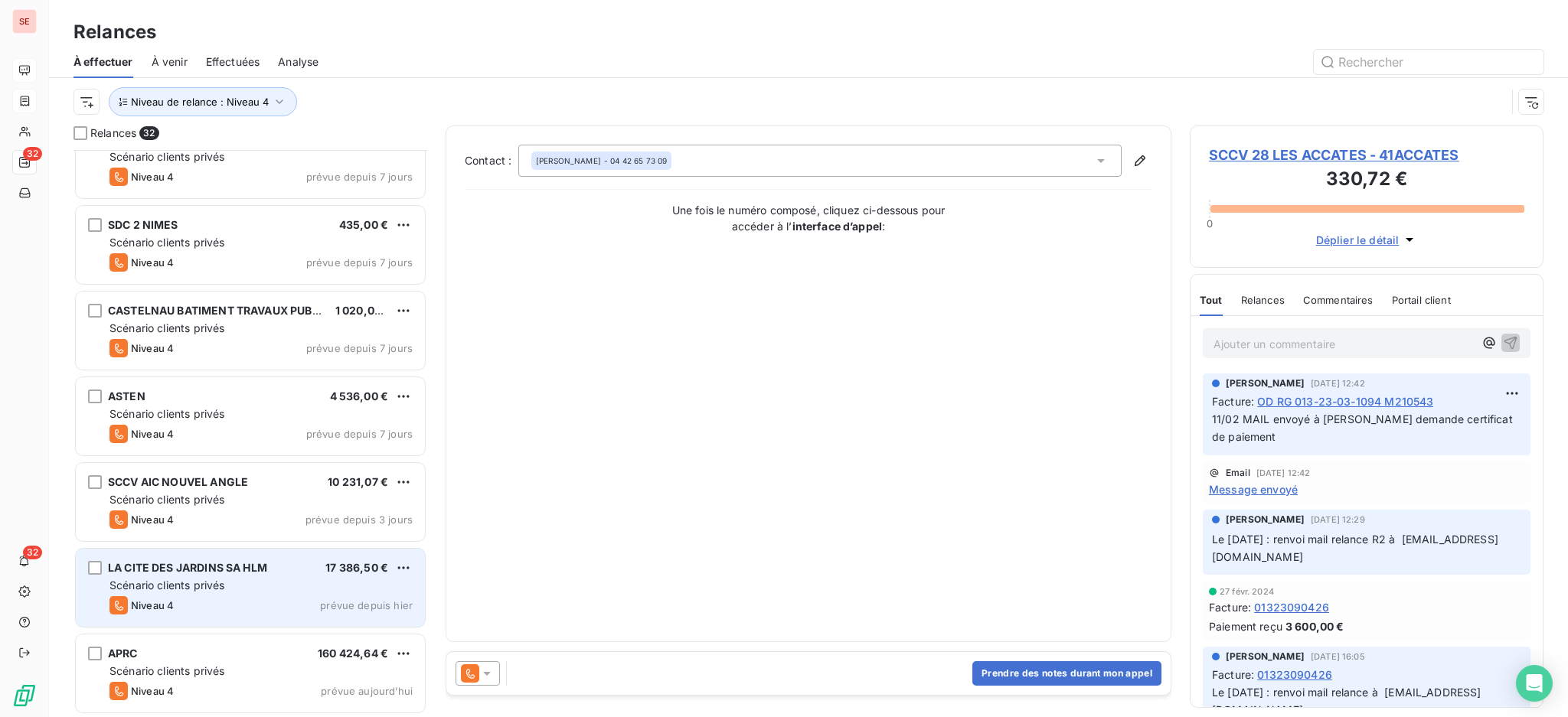
click at [201, 597] on div "Niveau 4 prévue depuis hier" at bounding box center [261, 605] width 303 height 18
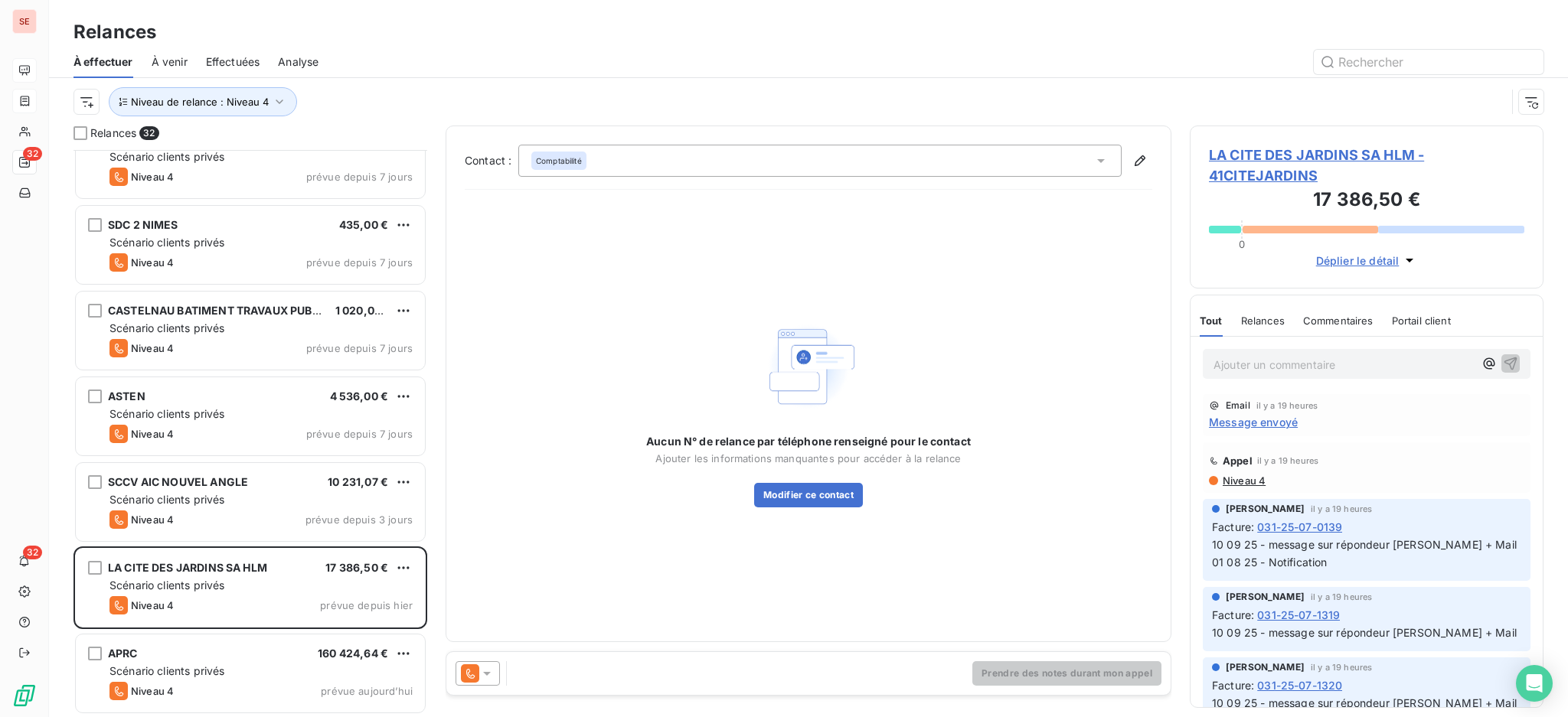
click at [493, 671] on icon at bounding box center [487, 674] width 15 height 15
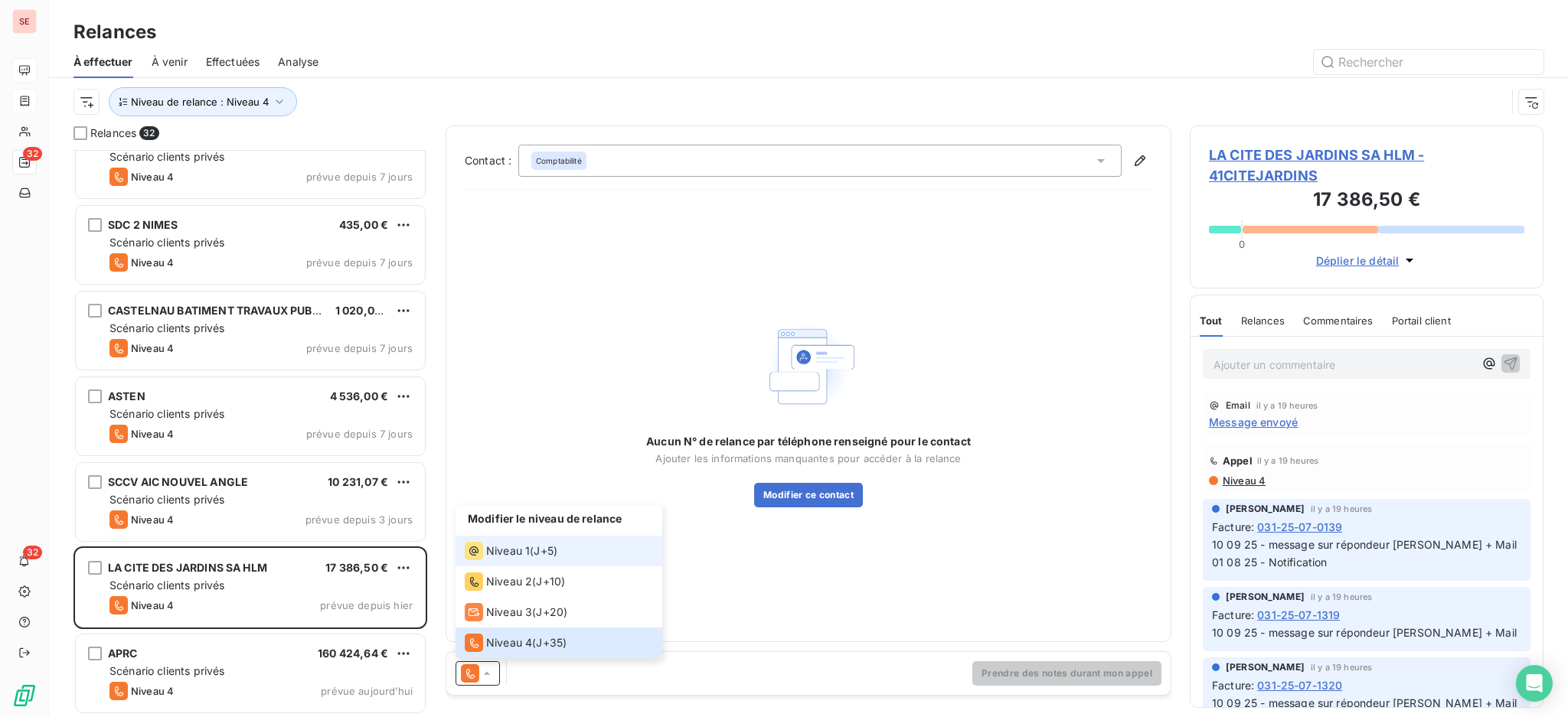
click at [494, 542] on div "Niveau 1" at bounding box center [498, 551] width 65 height 18
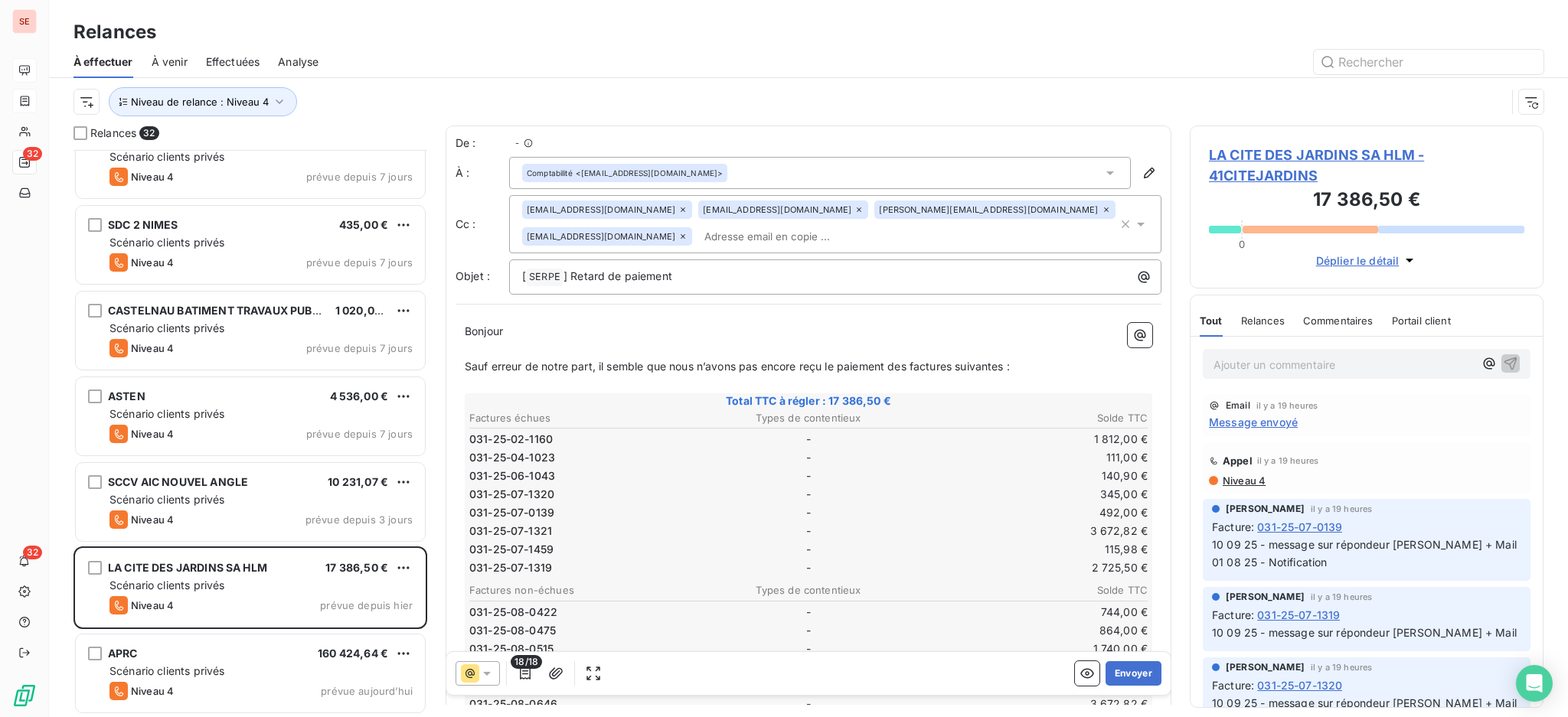
scroll to position [552, 338]
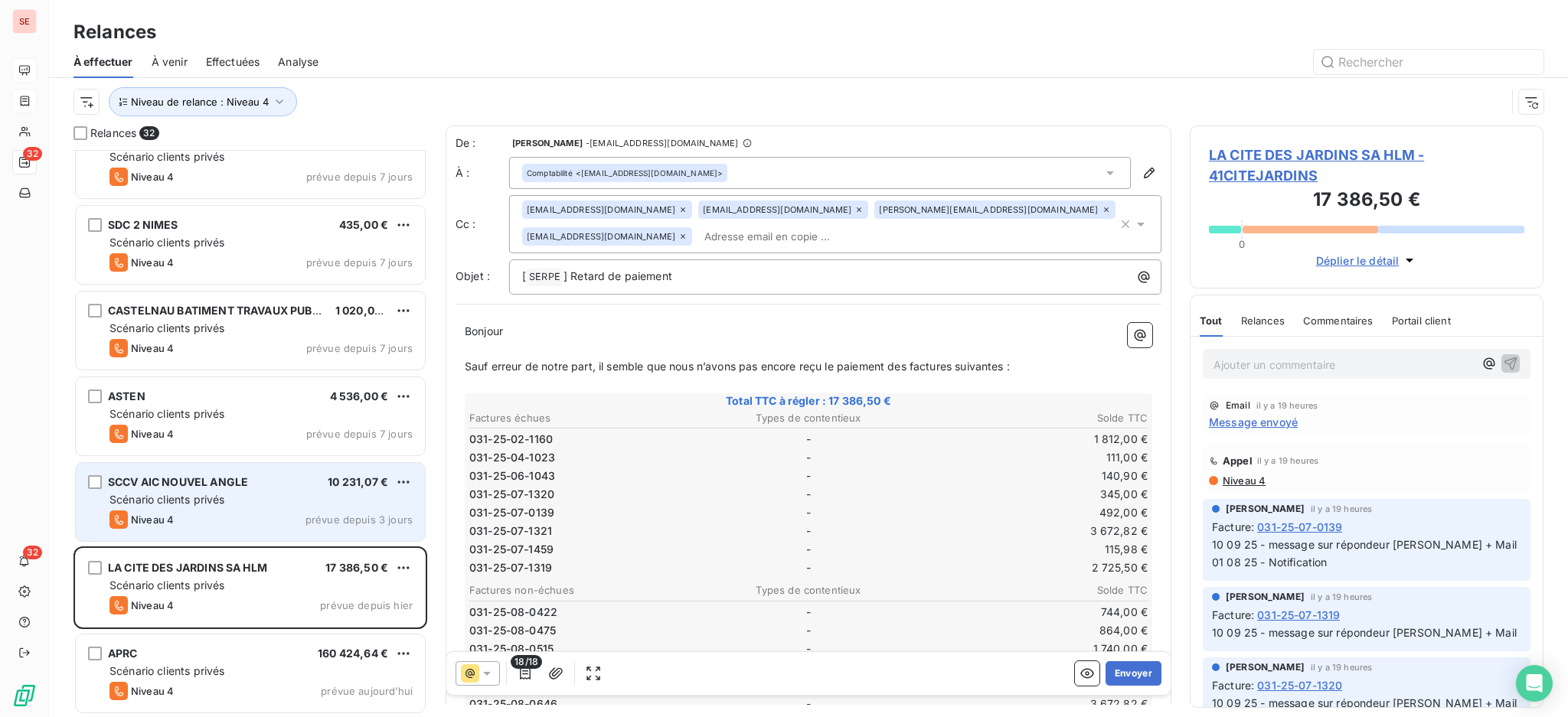
click at [273, 494] on div "Scénario clients privés" at bounding box center [261, 500] width 303 height 15
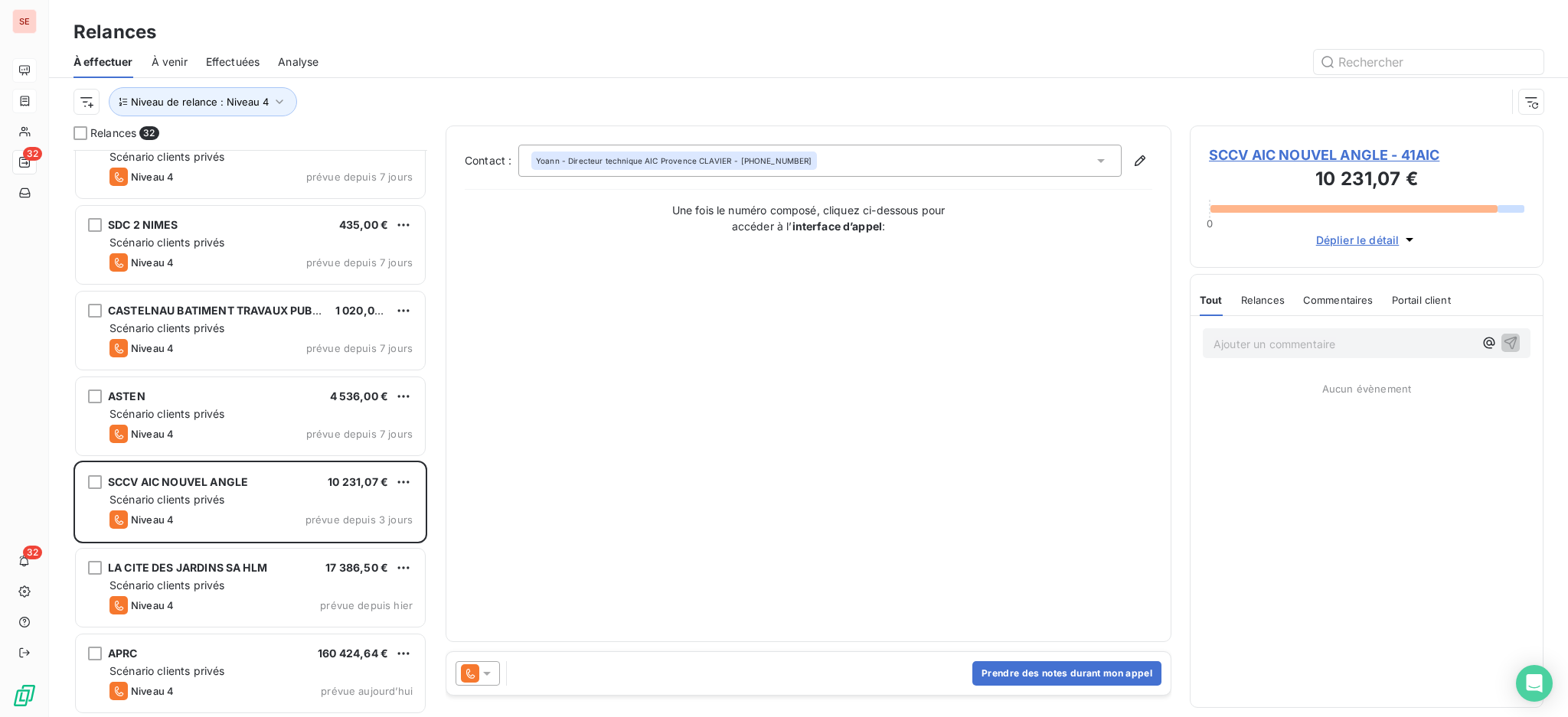
click at [487, 669] on icon at bounding box center [487, 674] width 15 height 15
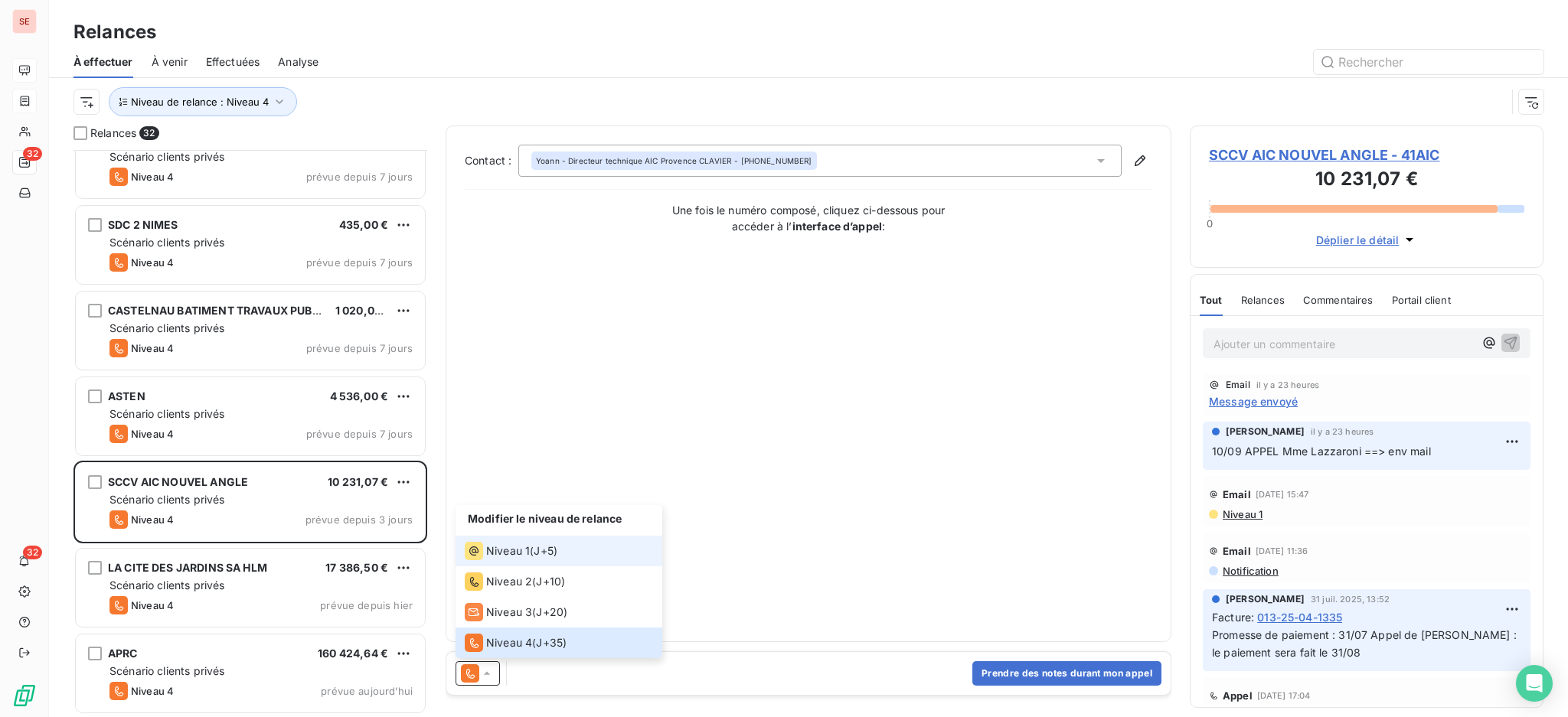
click at [499, 546] on span "Niveau 1" at bounding box center [508, 551] width 44 height 15
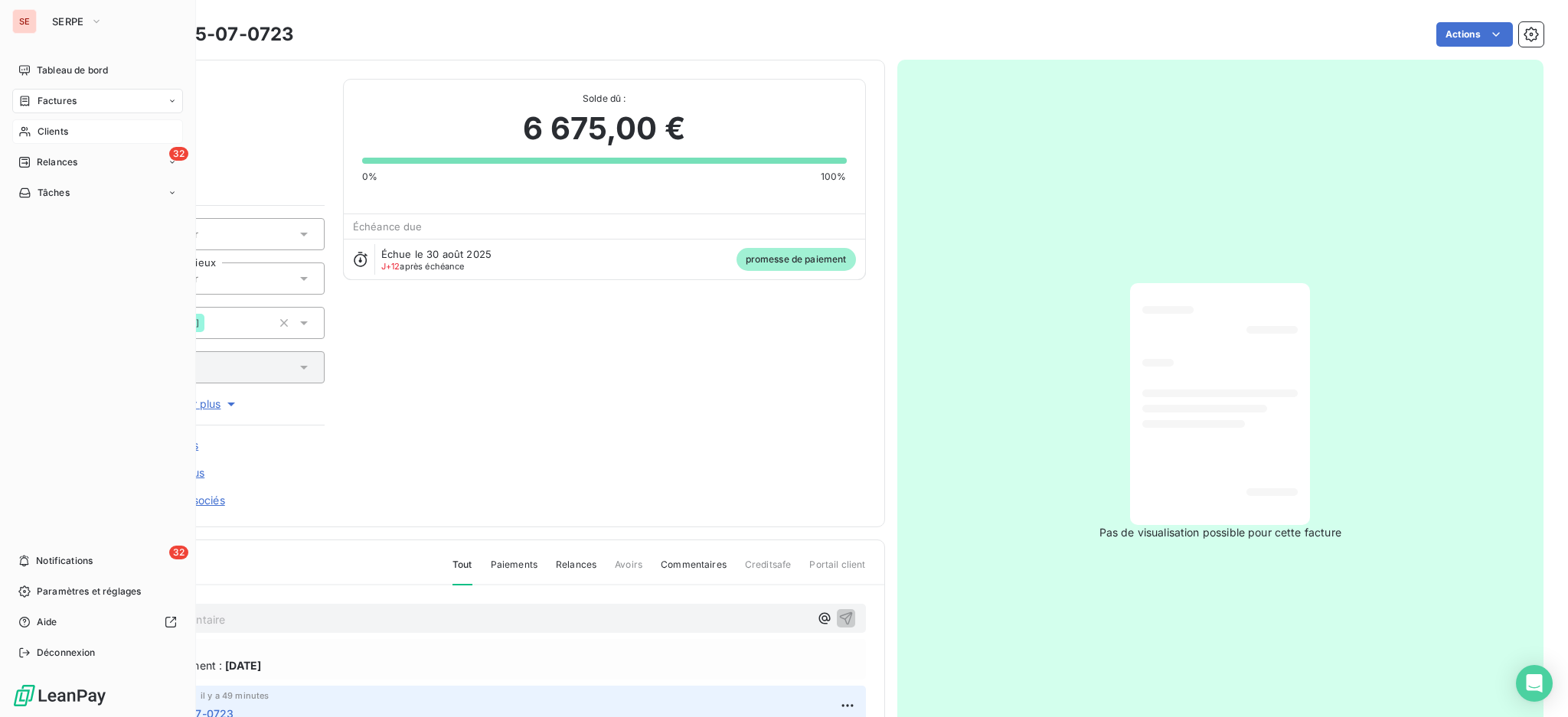
click at [63, 130] on span "Clients" at bounding box center [53, 132] width 31 height 14
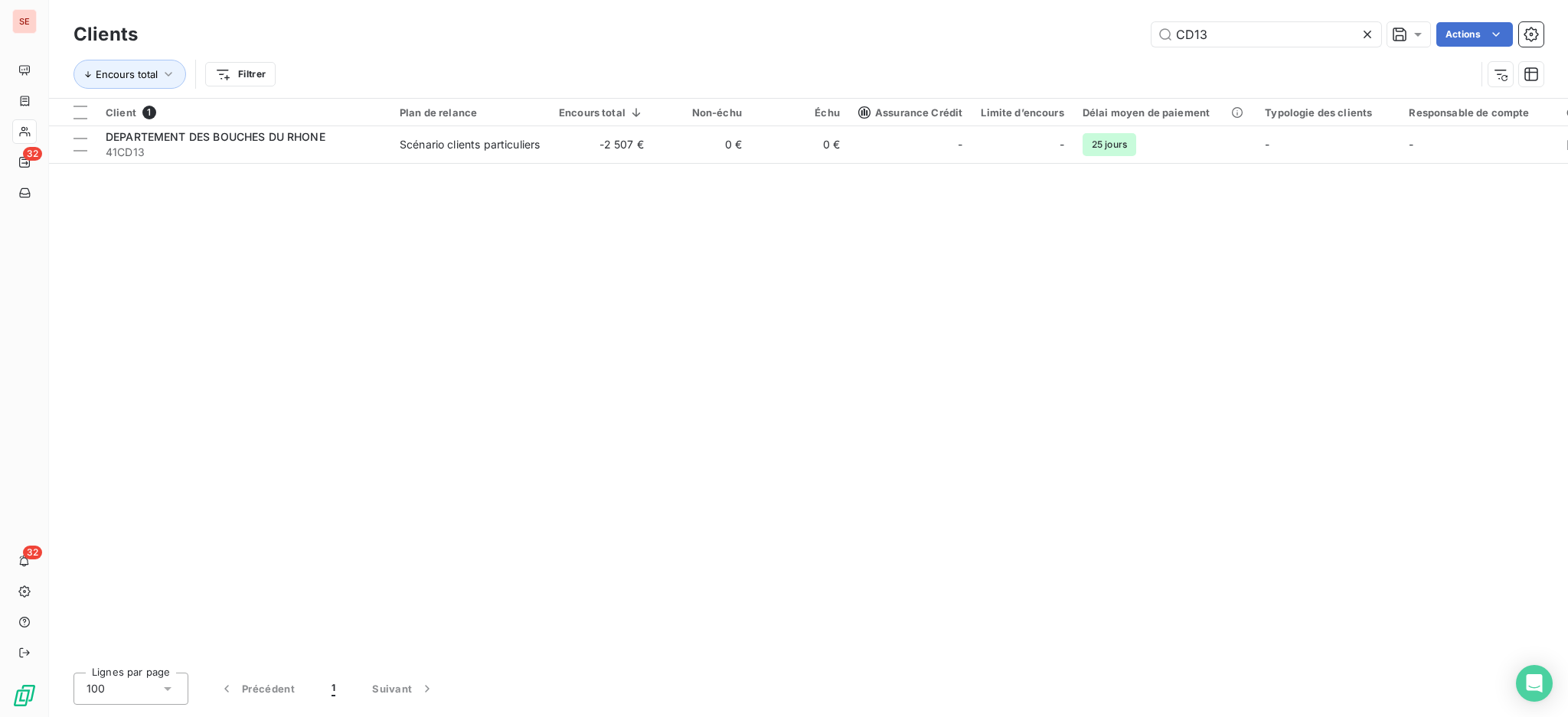
drag, startPoint x: 1240, startPoint y: 25, endPoint x: 1171, endPoint y: 10, distance: 70.6
click at [1171, 10] on div "Clients CD13 Actions Encours total Filtrer" at bounding box center [809, 49] width 1519 height 98
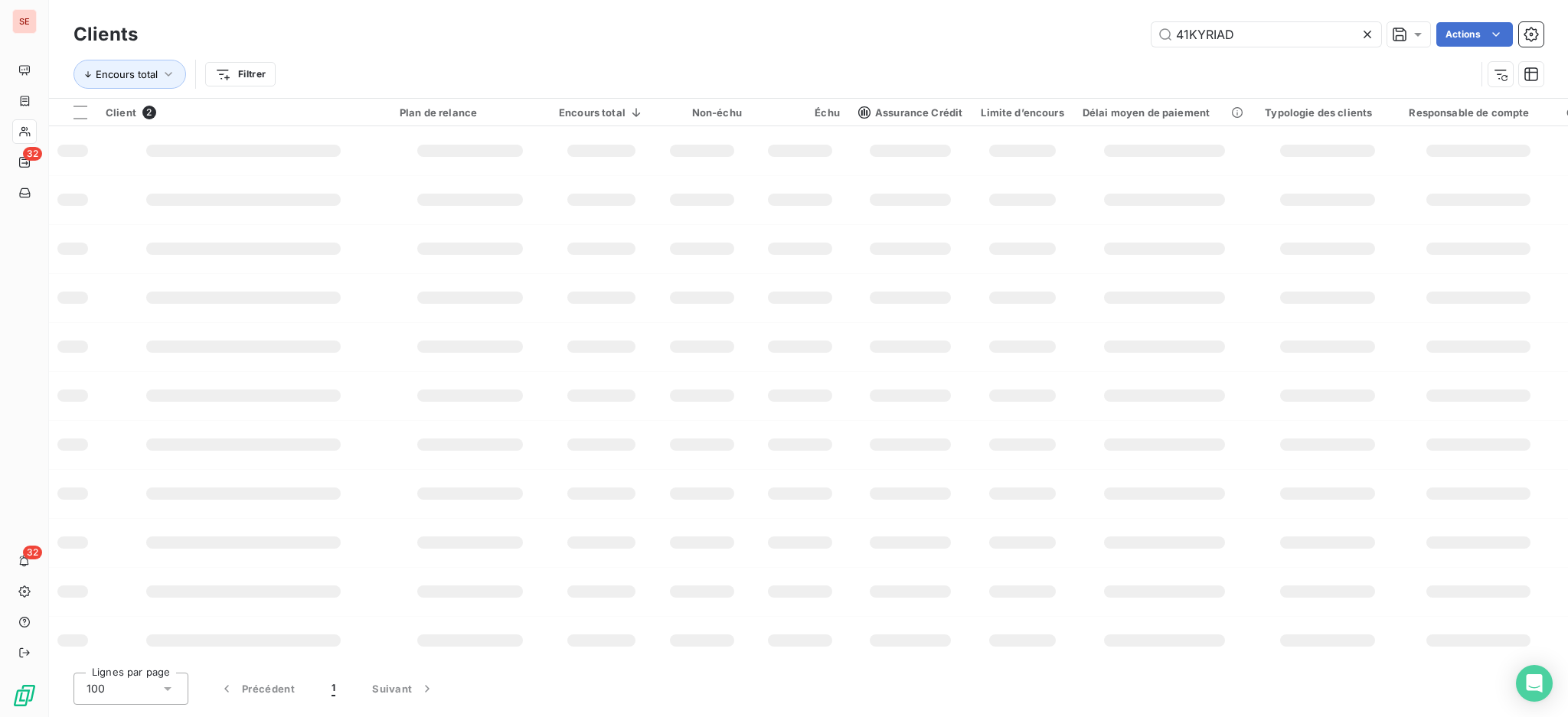
type input "41KYRIAD"
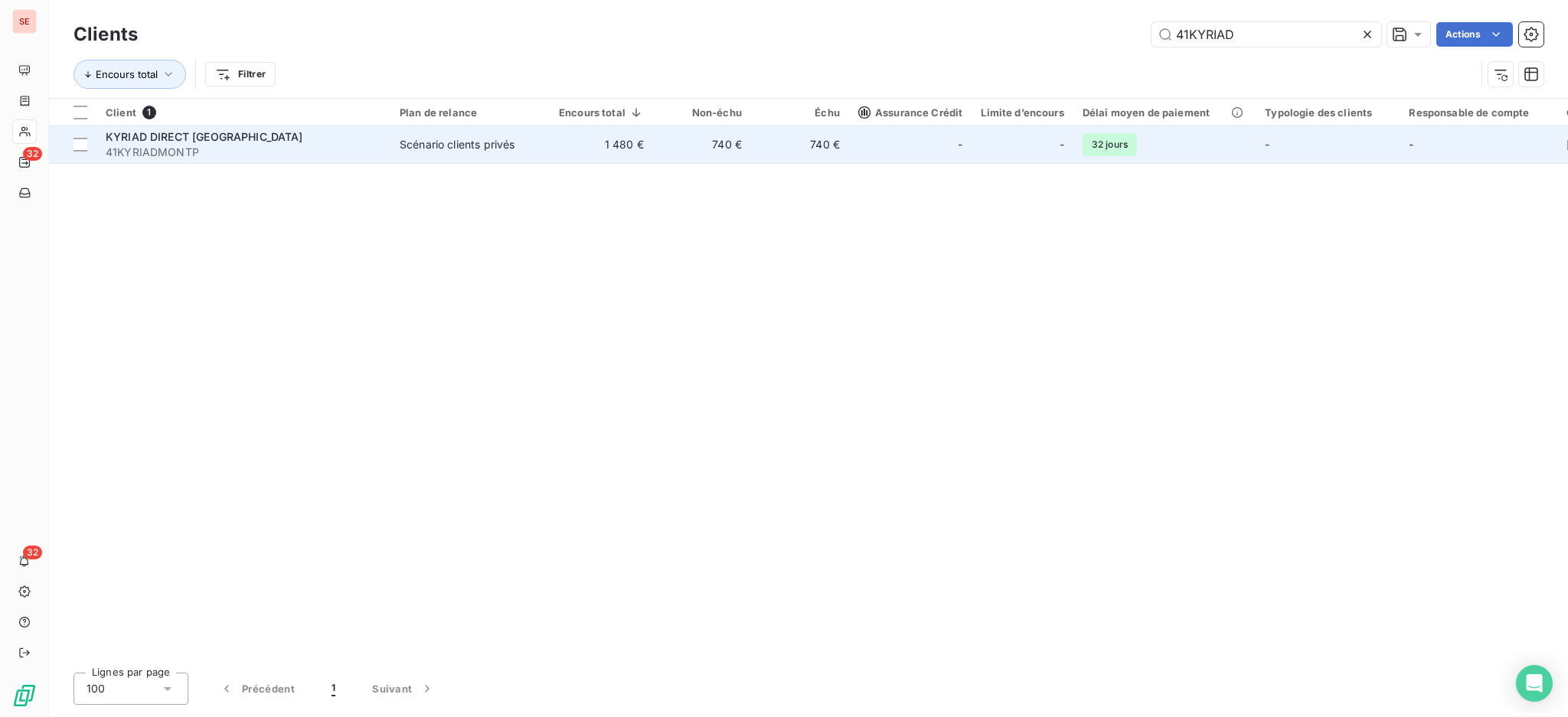
click at [576, 136] on td "1 480 €" at bounding box center [601, 145] width 103 height 37
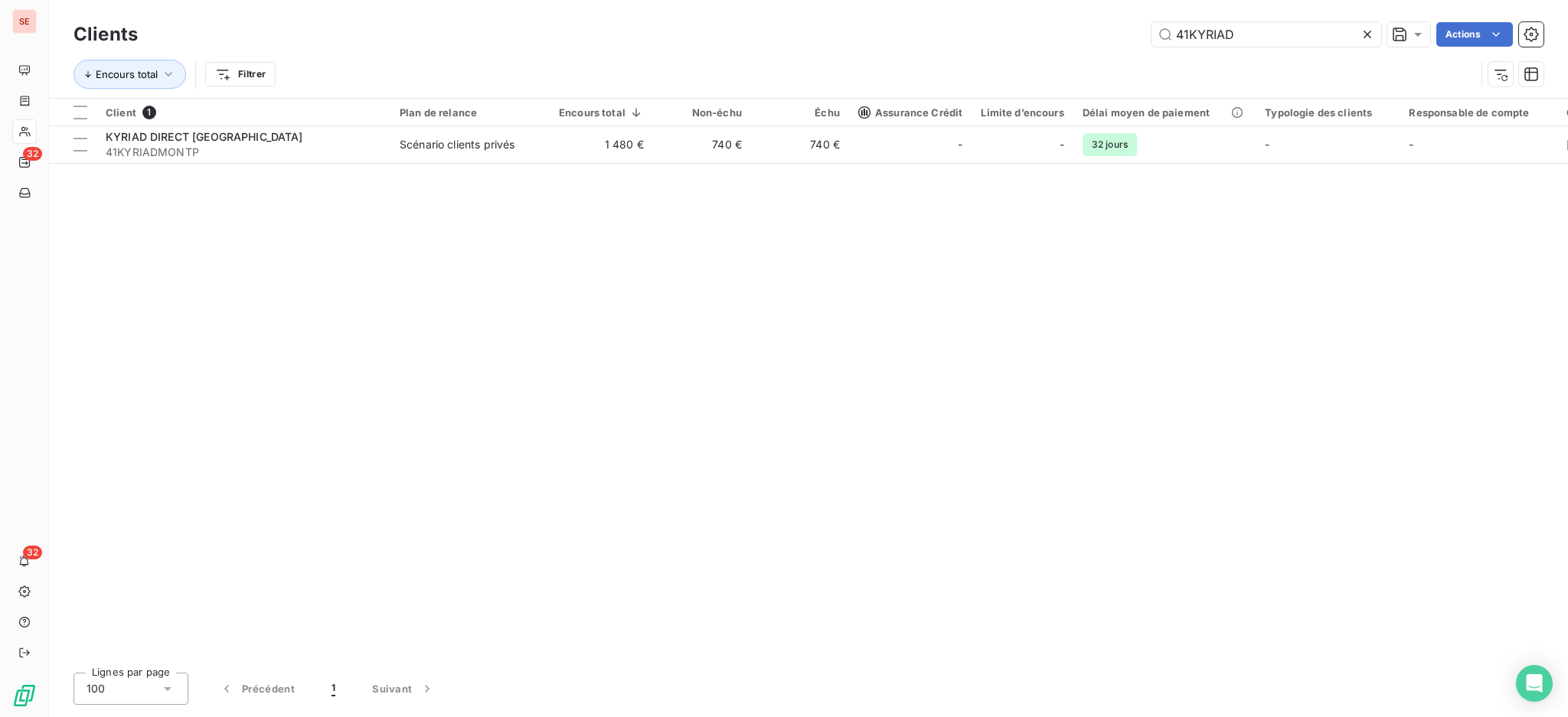
drag, startPoint x: 1246, startPoint y: 32, endPoint x: 1156, endPoint y: 8, distance: 93.1
click at [1156, 9] on div "Clients 41KYRIAD Actions Encours total Filtrer" at bounding box center [809, 49] width 1519 height 98
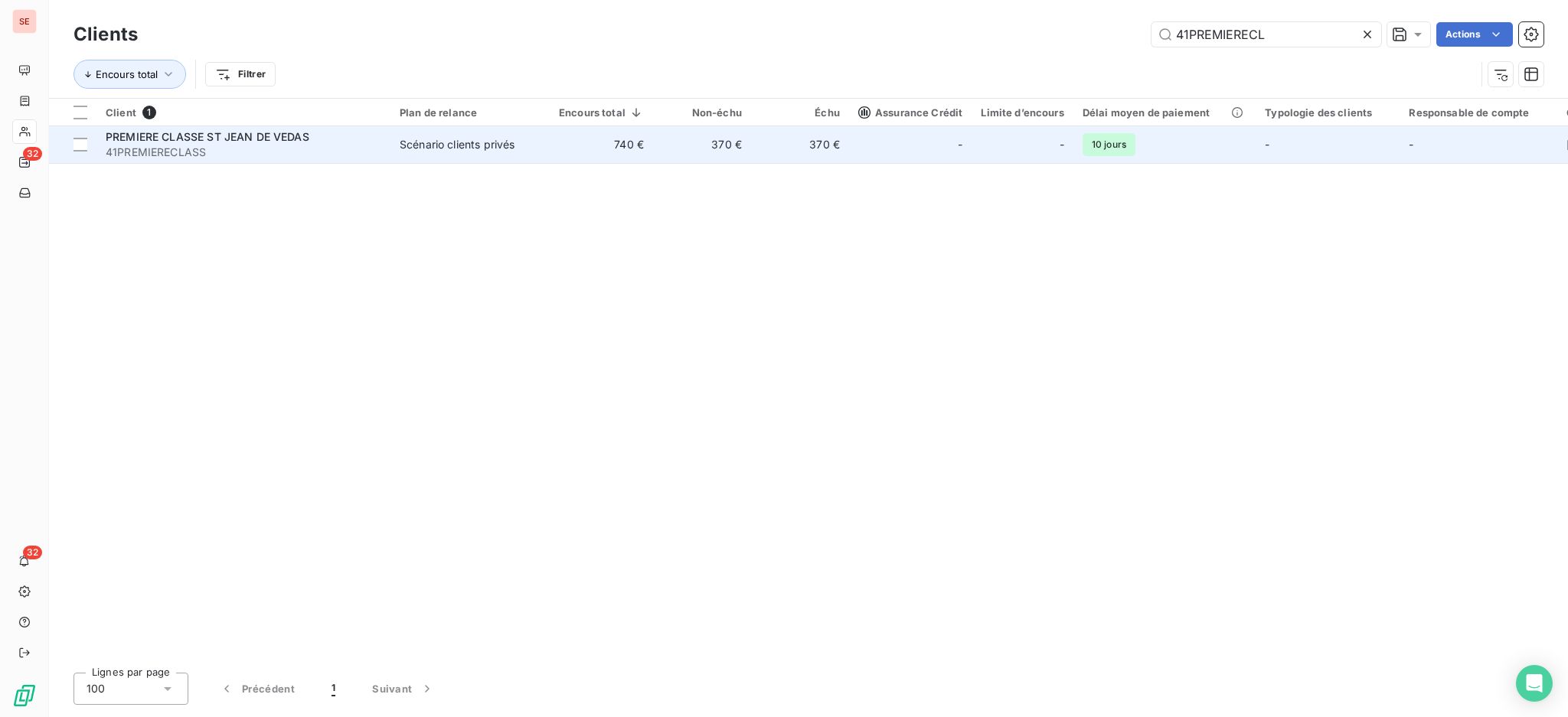
type input "41PREMIERECL"
click at [623, 142] on td "740 €" at bounding box center [601, 145] width 103 height 37
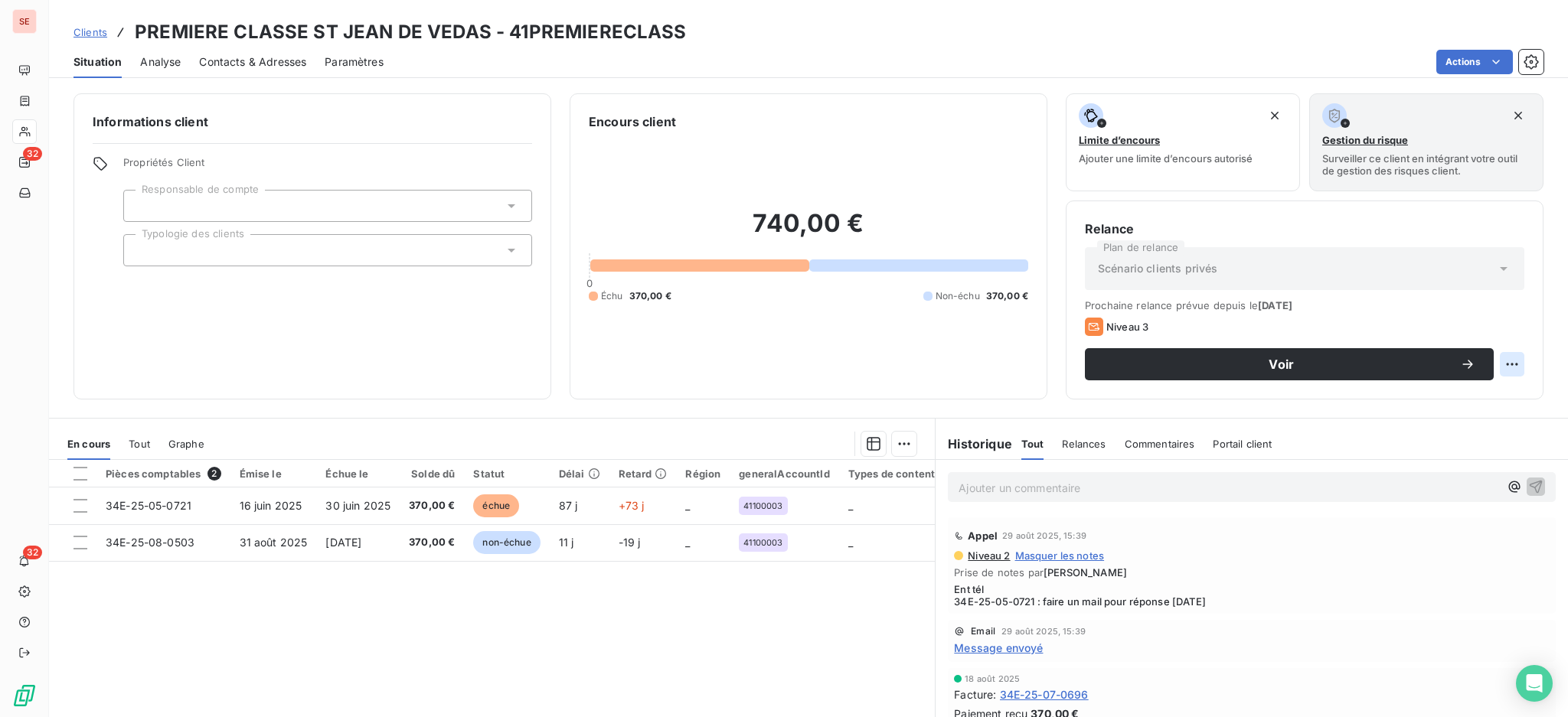
click at [1491, 364] on html "SE 32 32 Clients PREMIERE CLASSE ST JEAN DE VEDAS - 41PREMIERECLASS Situation A…" at bounding box center [784, 358] width 1568 height 717
click at [1476, 405] on div "Replanifier cette action" at bounding box center [1434, 398] width 137 height 24
select select "8"
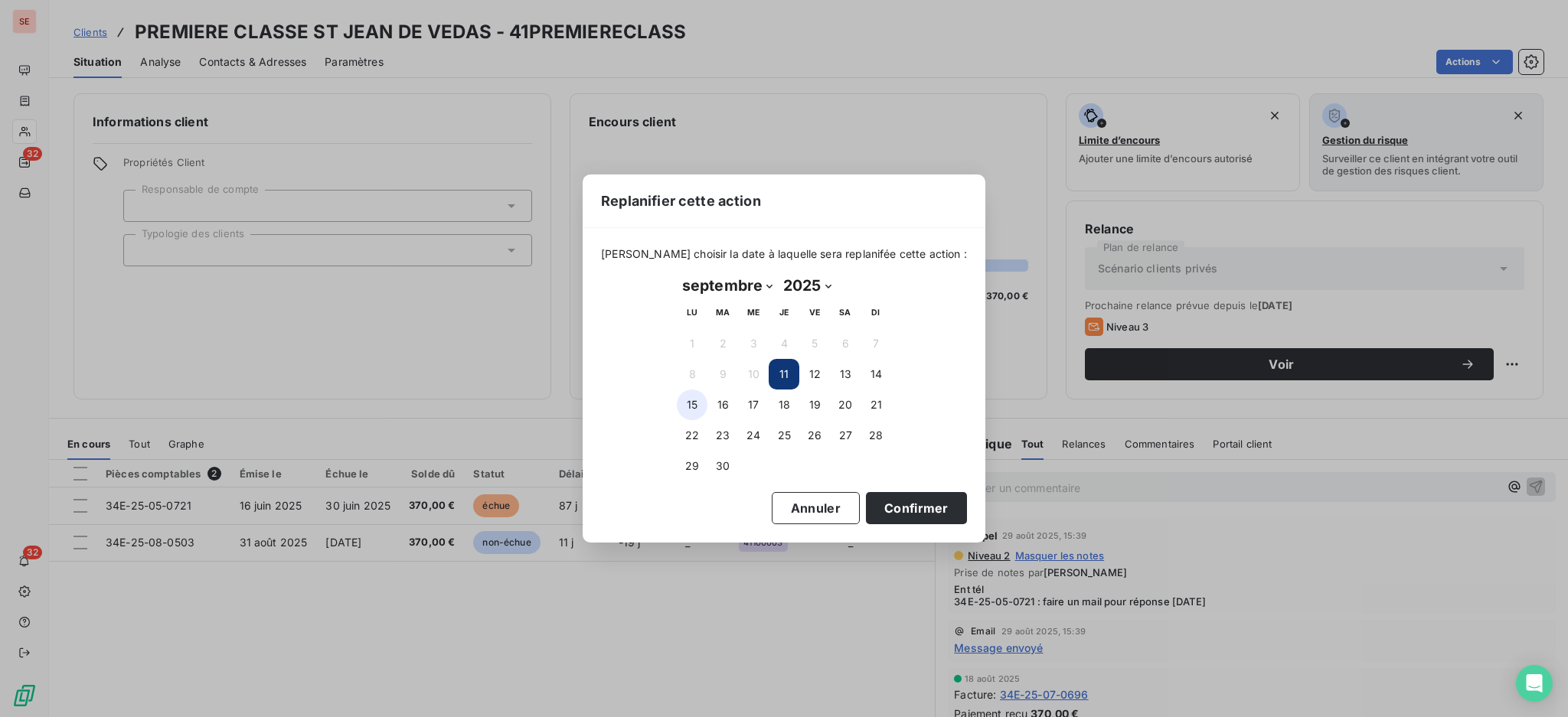
click at [684, 410] on button "15" at bounding box center [692, 405] width 31 height 31
click at [908, 517] on button "Confirmer" at bounding box center [916, 508] width 101 height 32
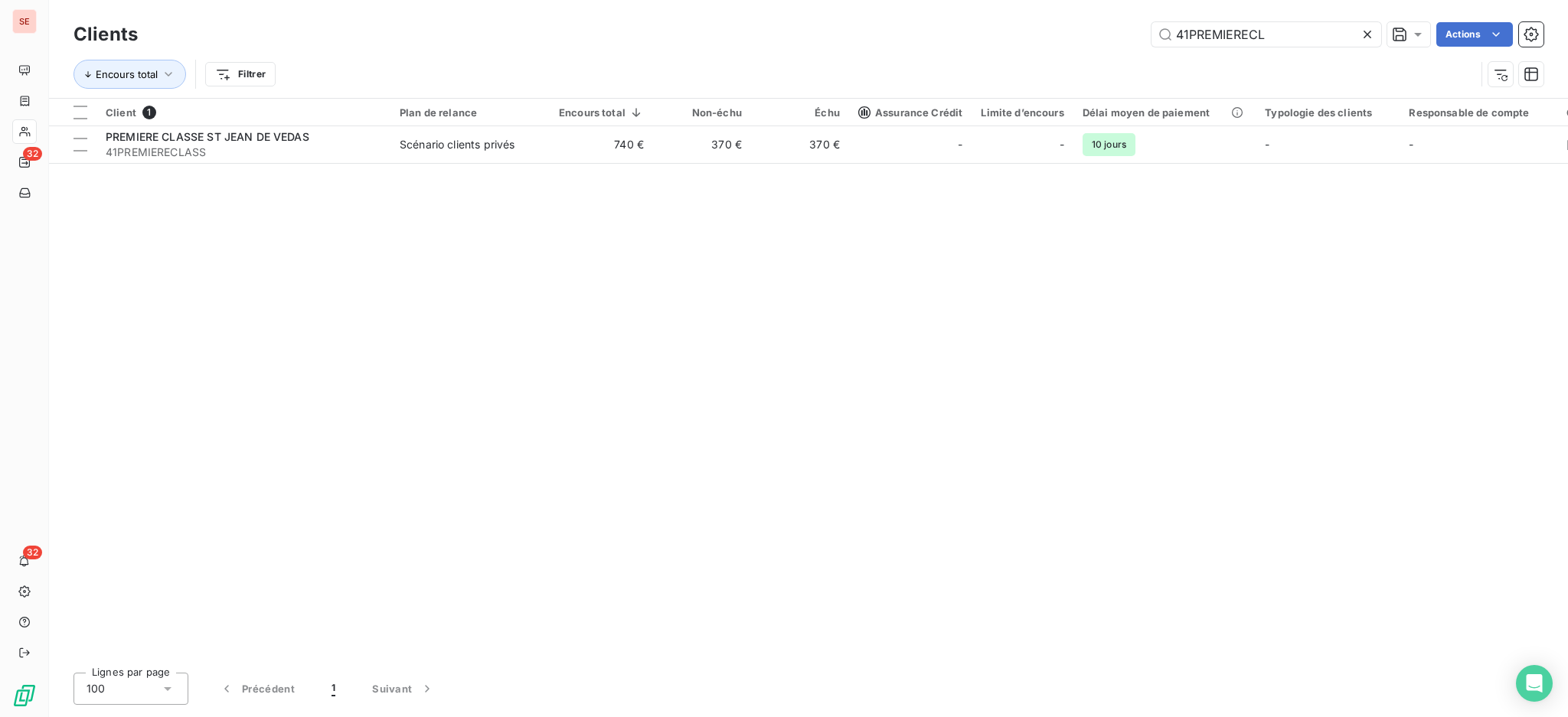
click at [1368, 35] on icon at bounding box center [1367, 34] width 15 height 15
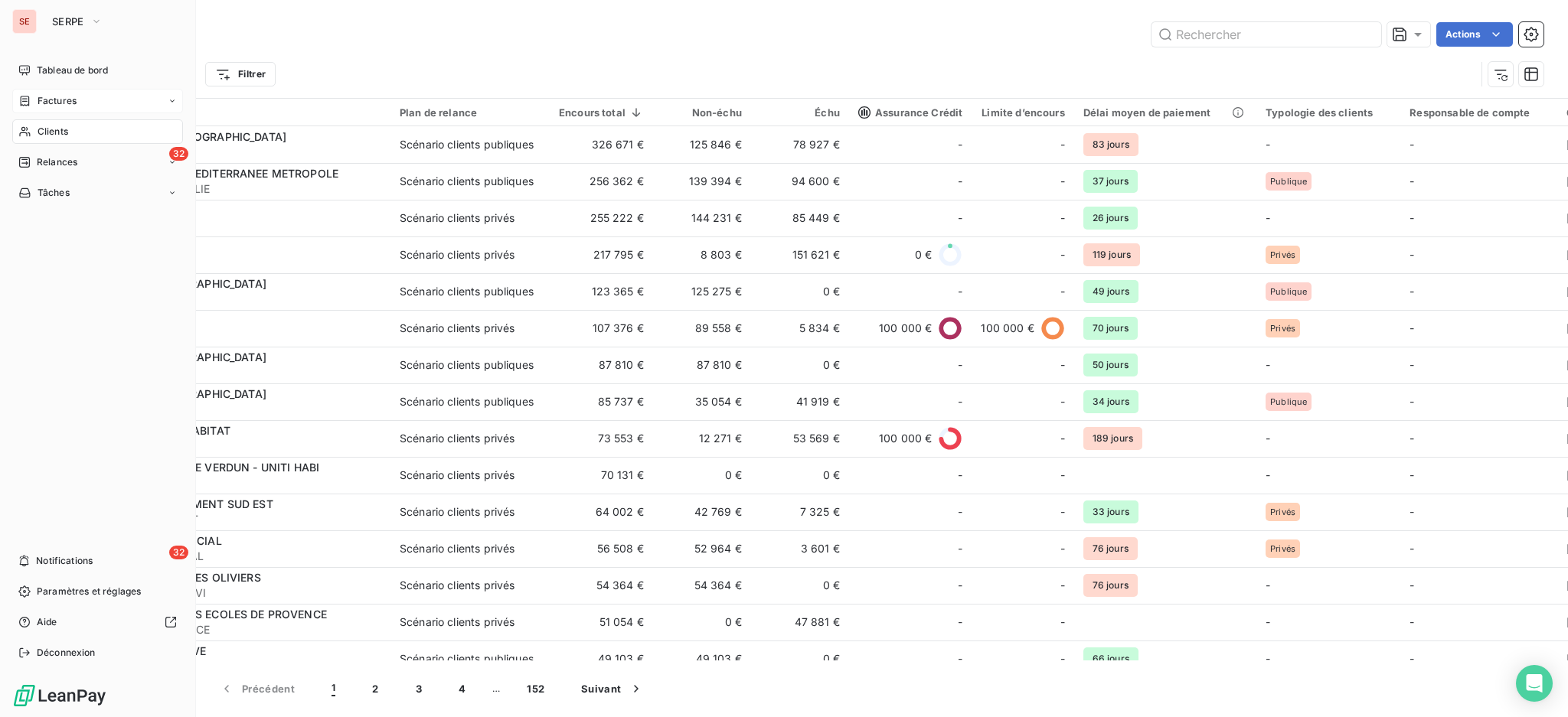
click at [56, 103] on span "Factures" at bounding box center [57, 101] width 39 height 14
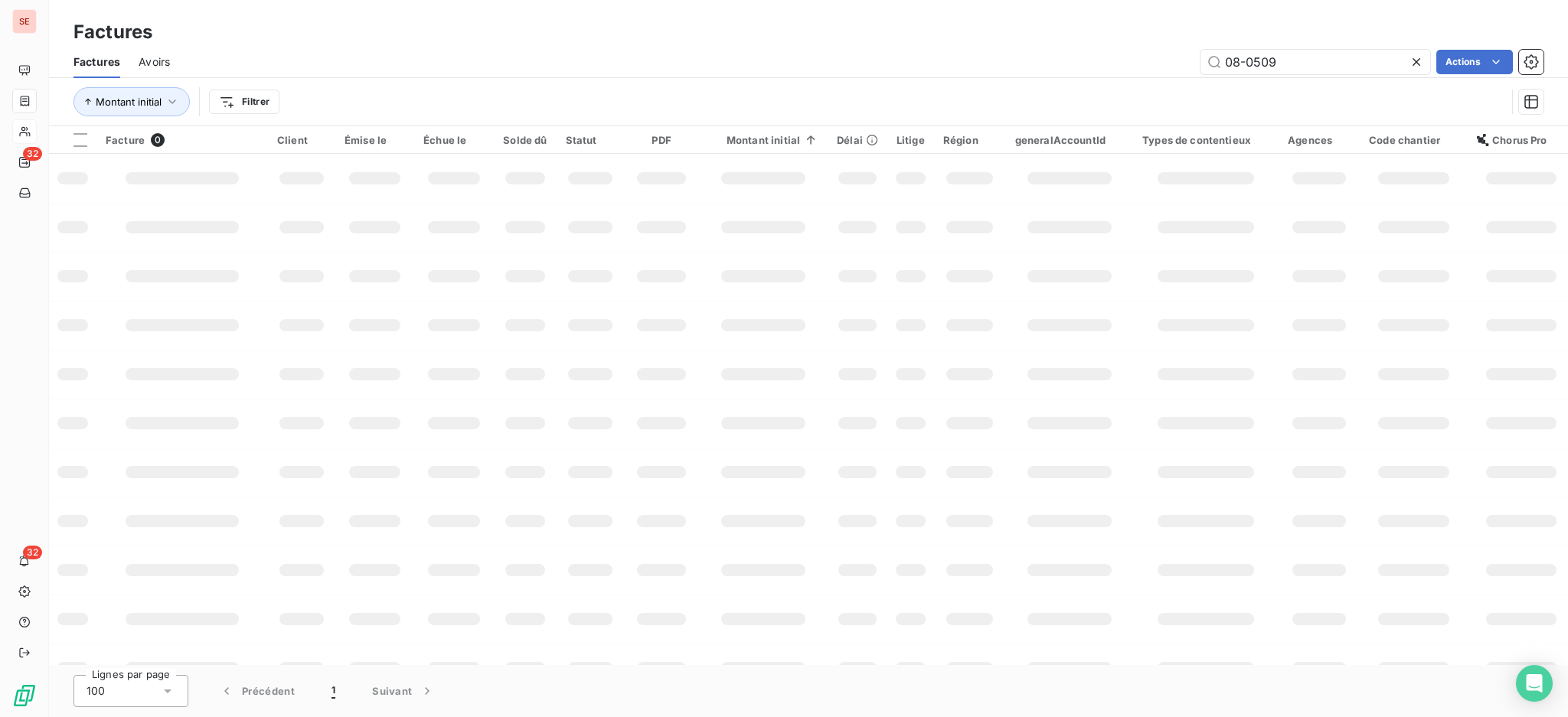
drag, startPoint x: 1304, startPoint y: 59, endPoint x: 1189, endPoint y: 49, distance: 115.4
click at [1189, 50] on div "08-0509 Actions" at bounding box center [866, 62] width 1355 height 24
type input "07-0930"
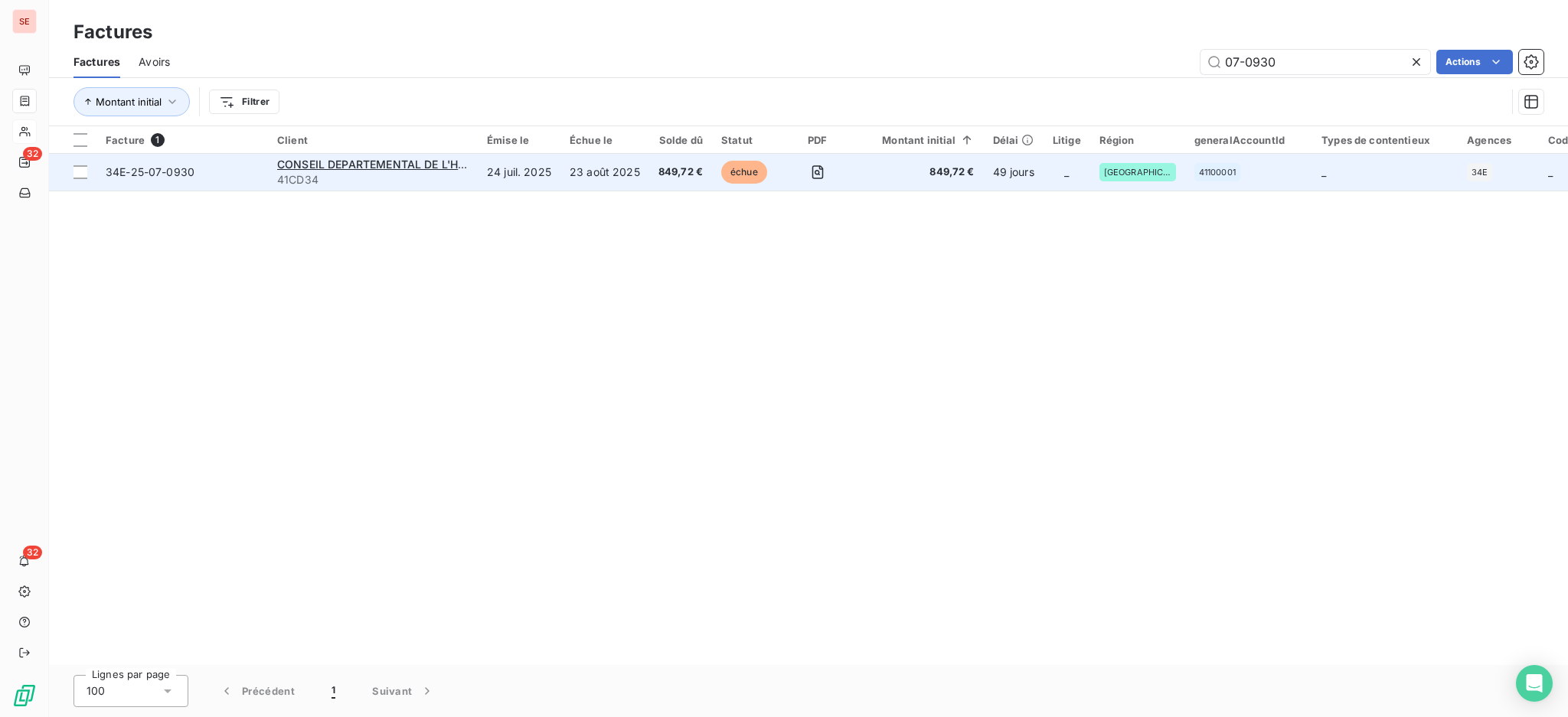
click at [309, 175] on span "41CD34" at bounding box center [373, 180] width 191 height 15
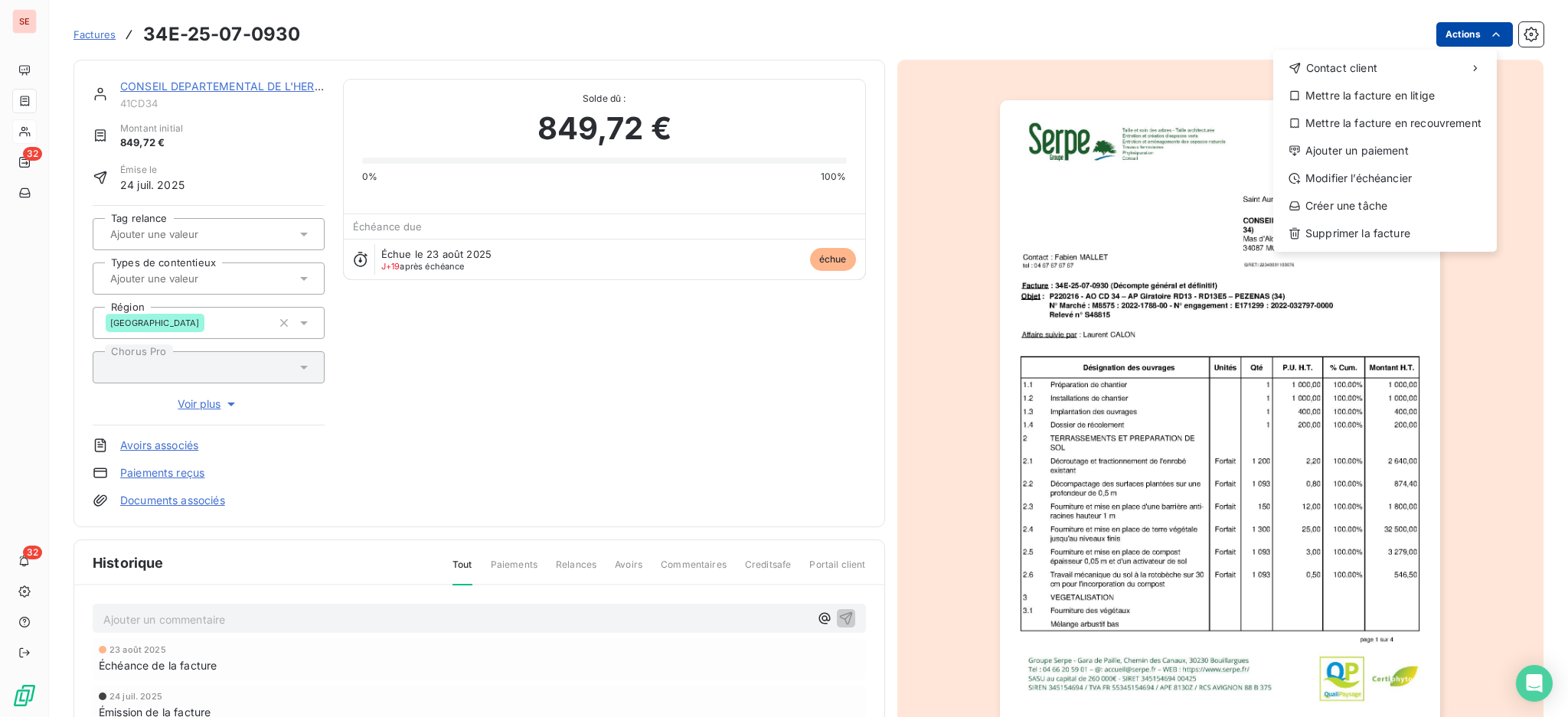
click at [1448, 36] on html "SE 32 32 Factures 34E-25-07-0930 Actions Contact client Mettre la facture en li…" at bounding box center [784, 358] width 1568 height 717
click at [1414, 154] on div "Ajouter un paiement" at bounding box center [1385, 151] width 211 height 24
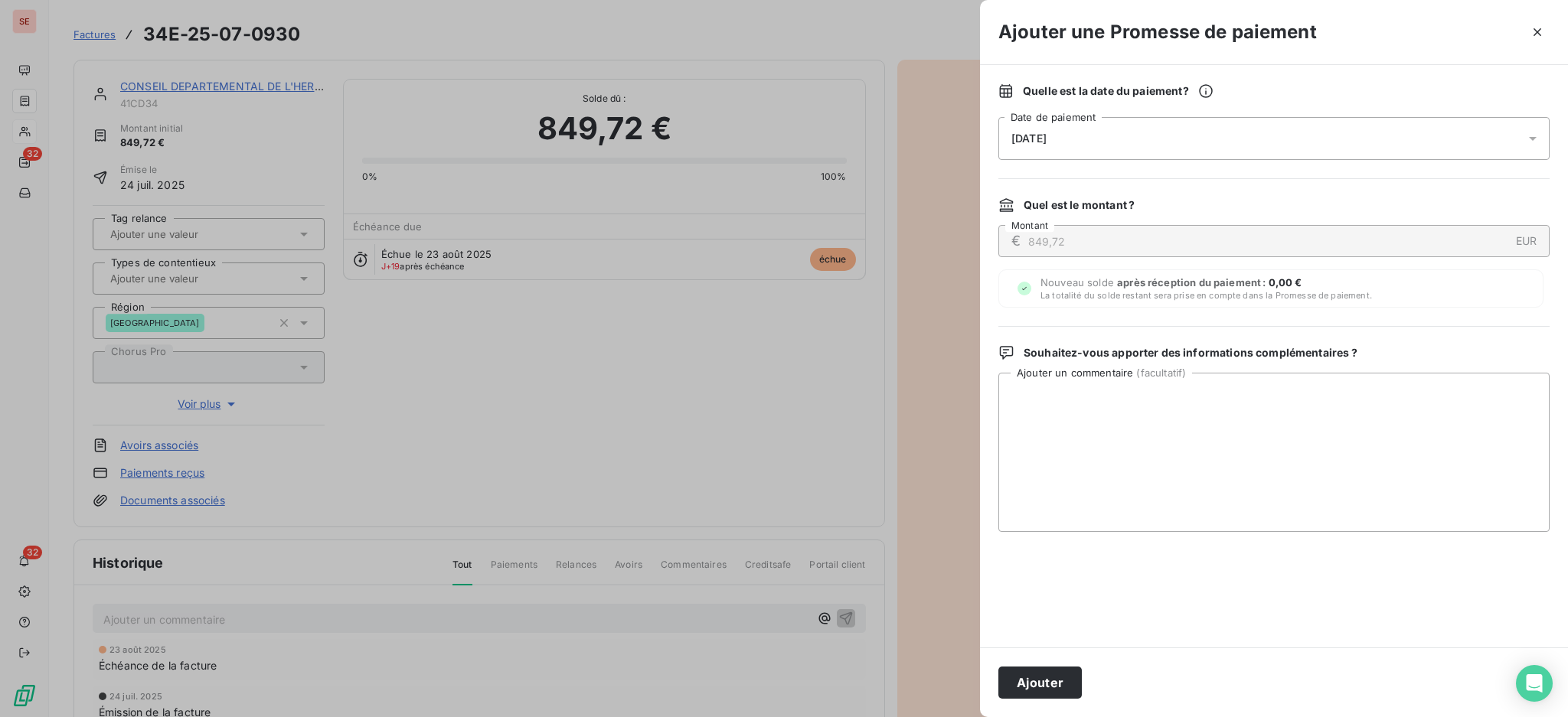
click at [1533, 139] on icon at bounding box center [1533, 139] width 8 height 3
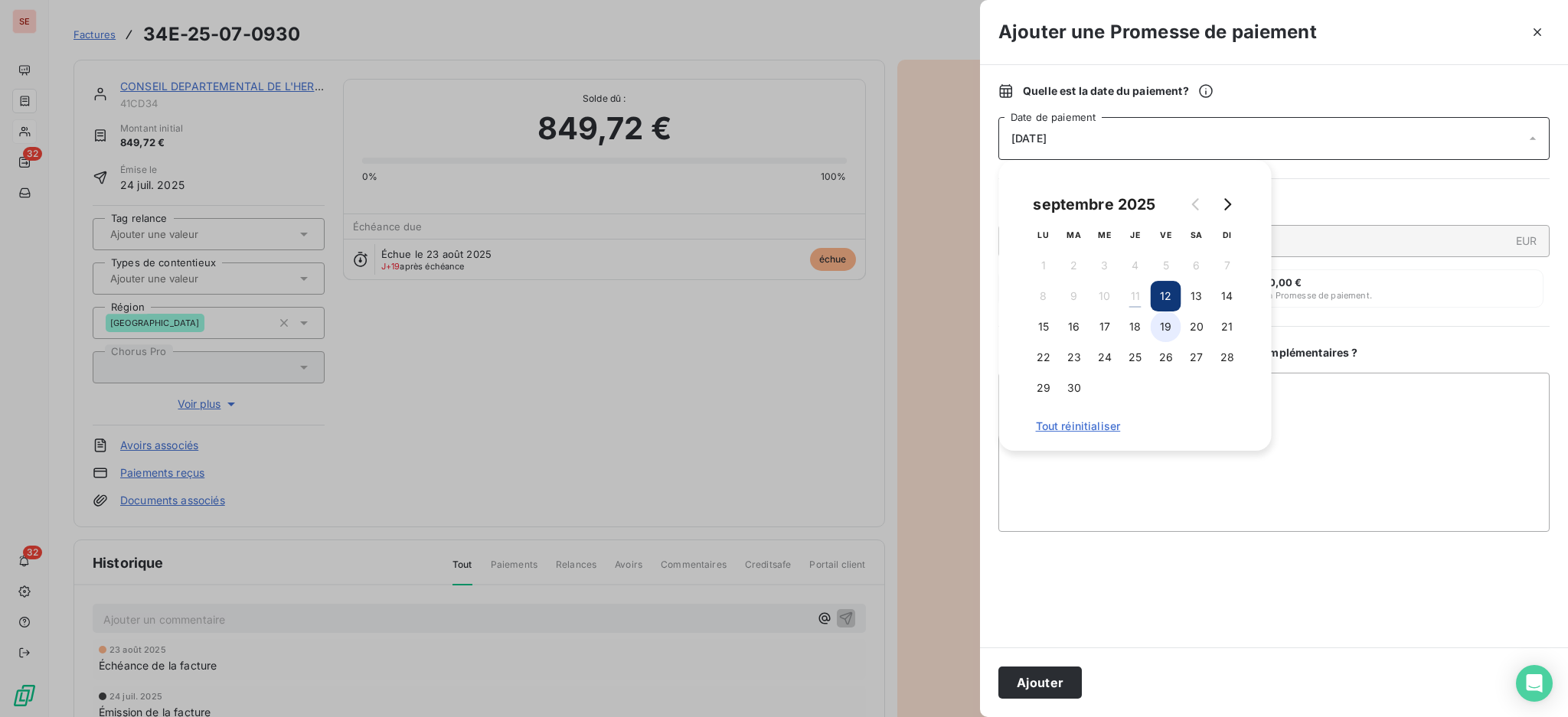
click at [1165, 327] on button "19" at bounding box center [1167, 327] width 31 height 31
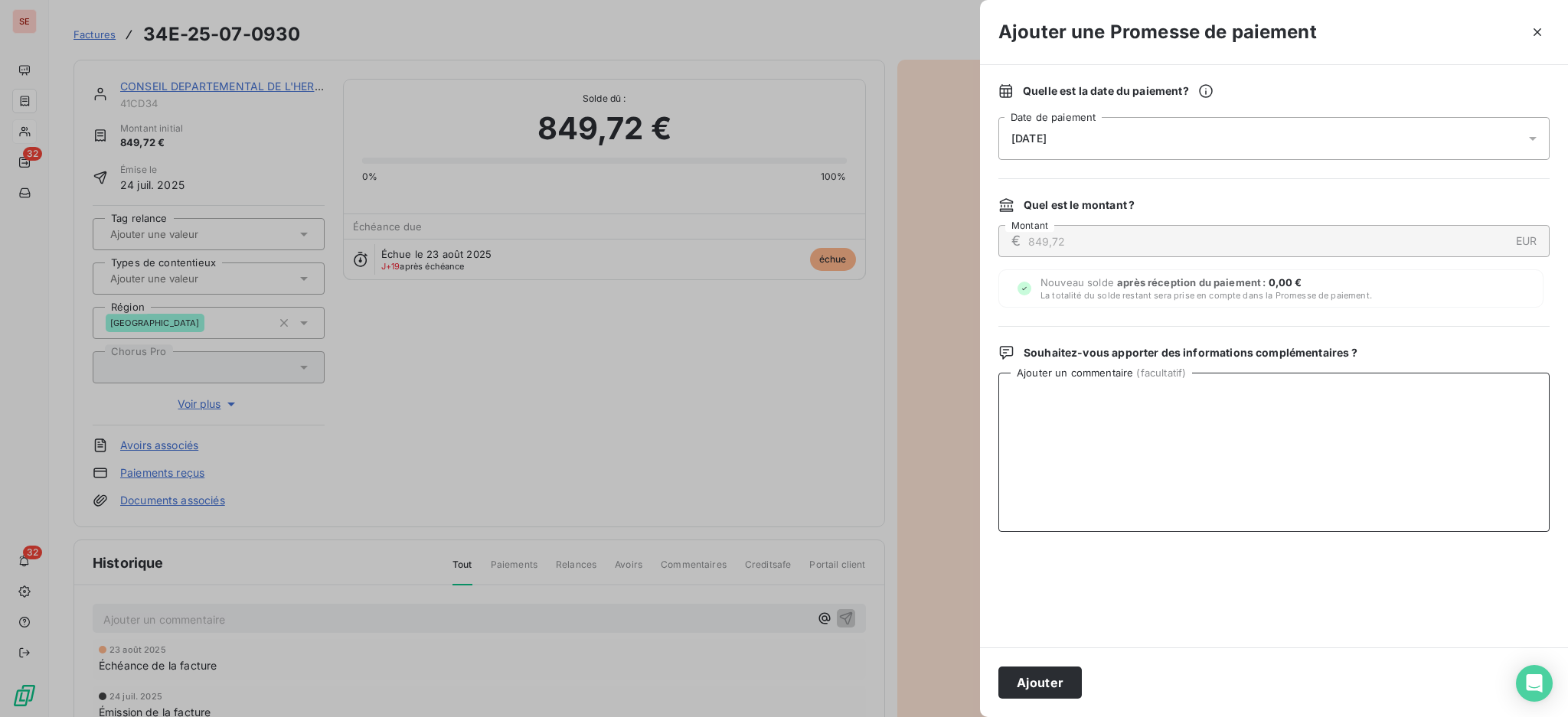
click at [1336, 408] on textarea "Ajouter un commentaire ( facultatif )" at bounding box center [1274, 452] width 551 height 159
type textarea "TDB - Virt reçu le 11/09"
click at [1036, 689] on button "Ajouter" at bounding box center [1040, 683] width 84 height 32
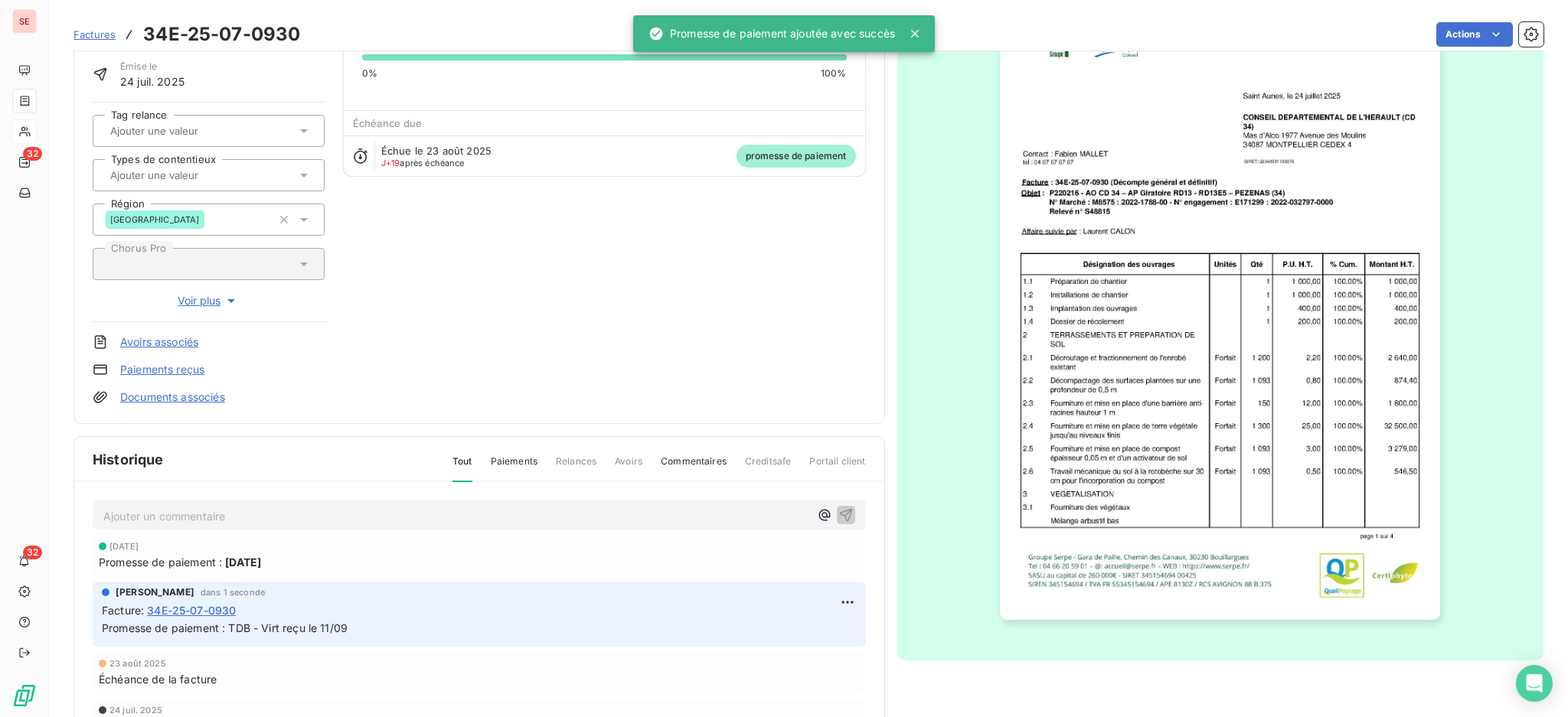
scroll to position [203, 0]
